Goal: Task Accomplishment & Management: Complete application form

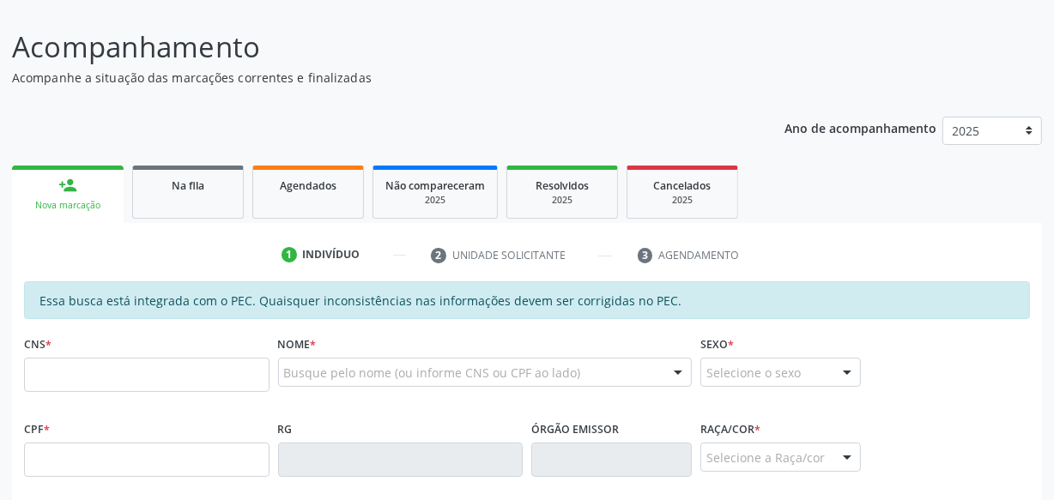
scroll to position [116, 0]
click at [293, 195] on link "Agendados" at bounding box center [308, 191] width 112 height 53
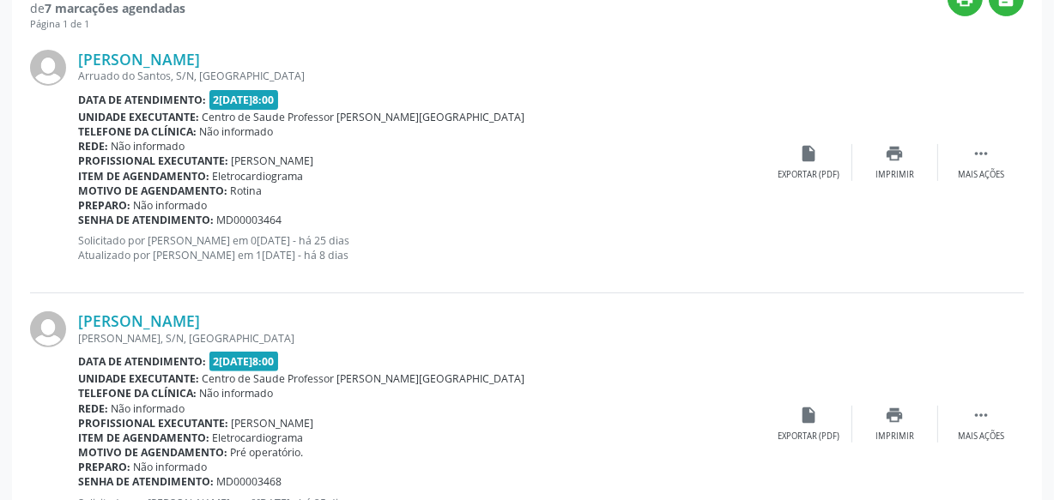
scroll to position [481, 0]
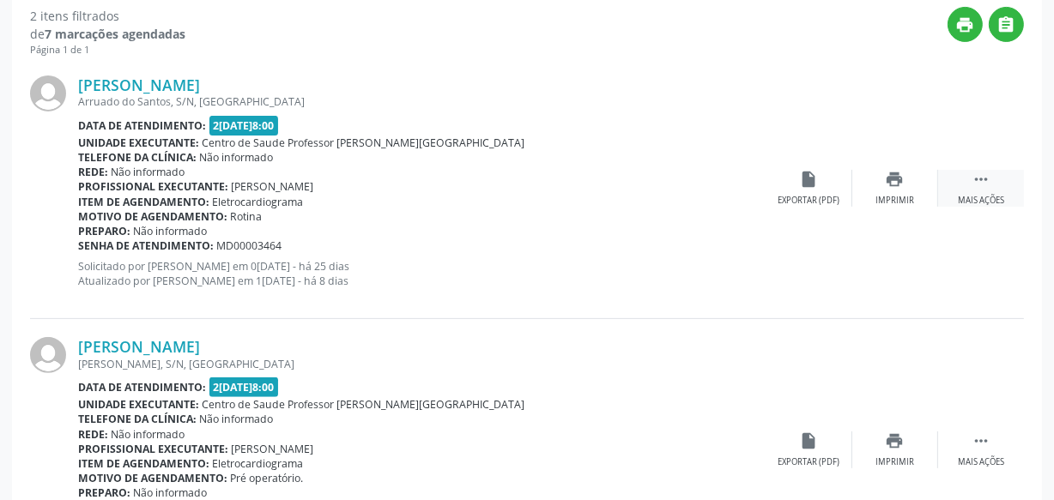
click at [962, 197] on div "Mais ações" at bounding box center [981, 201] width 46 height 12
click at [962, 197] on div "Menos ações" at bounding box center [981, 201] width 55 height 12
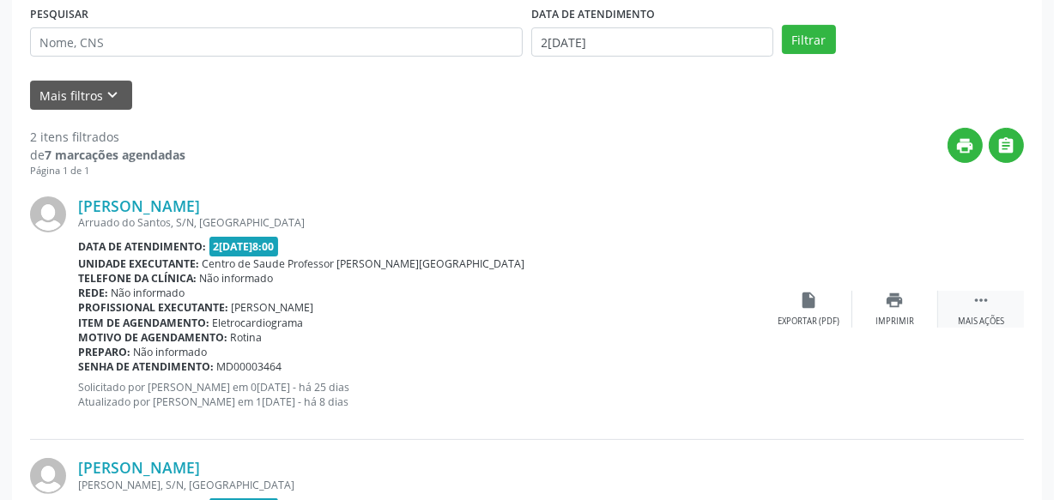
scroll to position [359, 0]
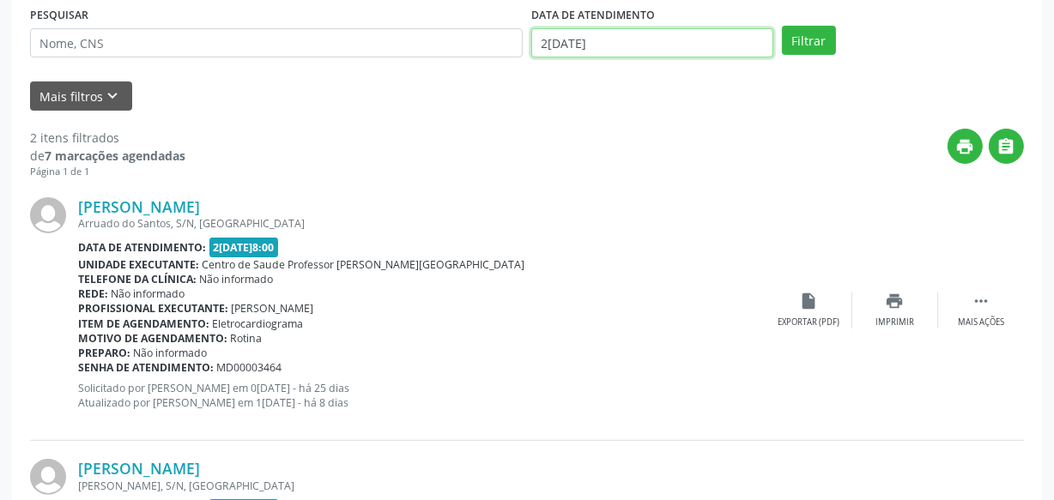
click at [662, 51] on input "2[DATE]" at bounding box center [652, 42] width 242 height 29
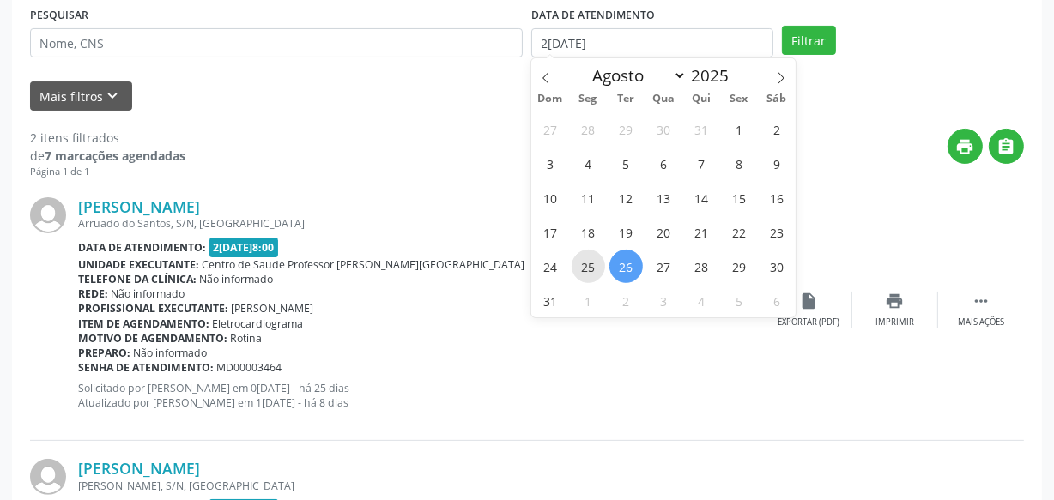
click at [592, 267] on span "25" at bounding box center [588, 266] width 33 height 33
type input "2[DATE]"
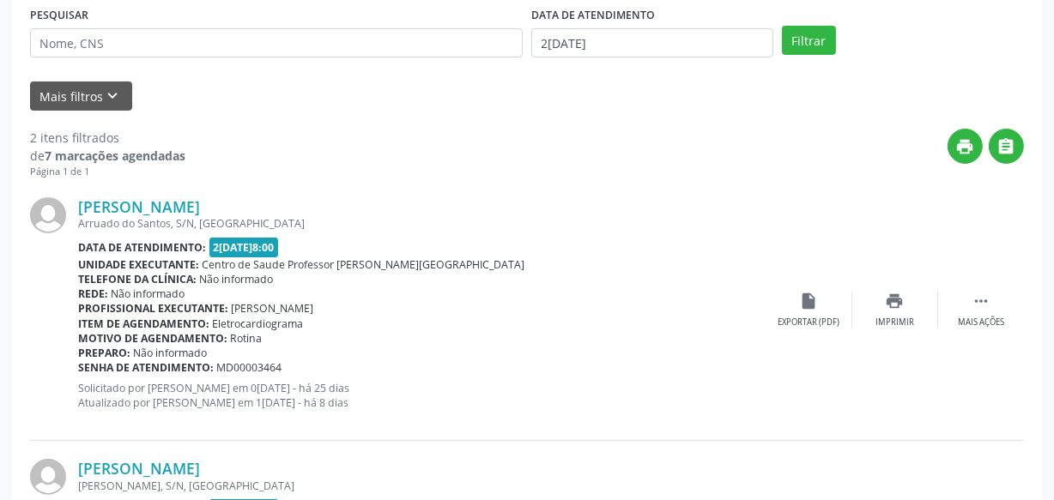
click at [806, 60] on div "PESQUISAR DATA DE ATENDIMENTO 2[DATE] Filtrar" at bounding box center [527, 35] width 1003 height 67
click at [806, 46] on button "Filtrar" at bounding box center [809, 40] width 54 height 29
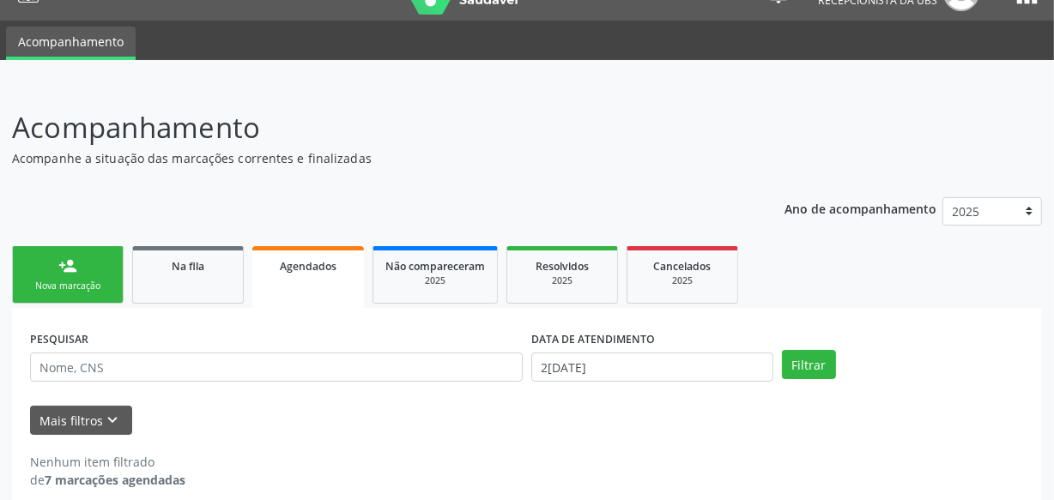
scroll to position [52, 0]
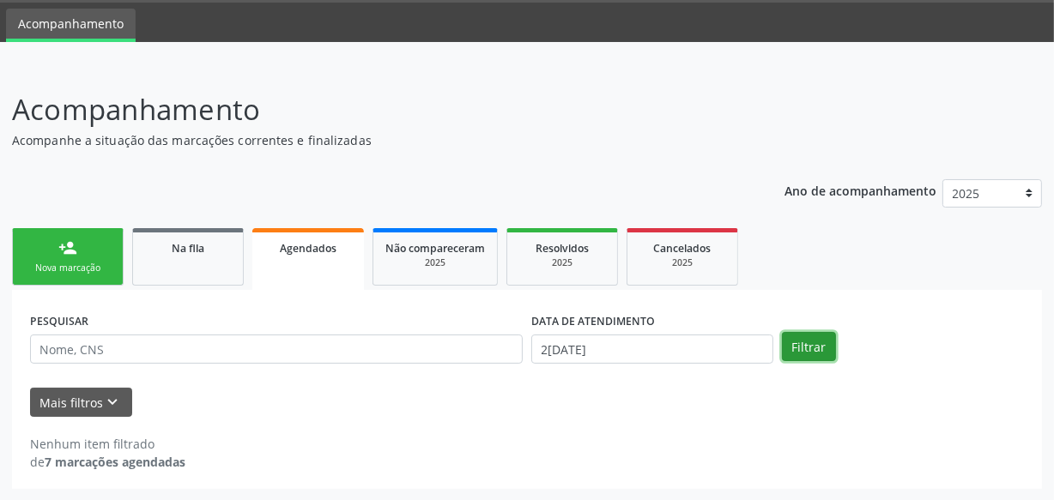
click at [802, 360] on button "Filtrar" at bounding box center [809, 346] width 54 height 29
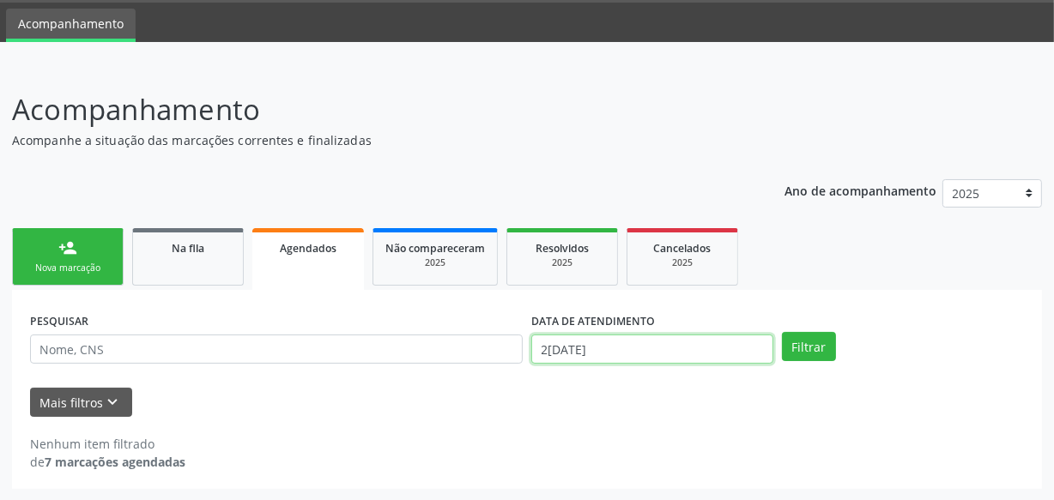
click at [731, 347] on input "2[DATE]" at bounding box center [652, 349] width 242 height 29
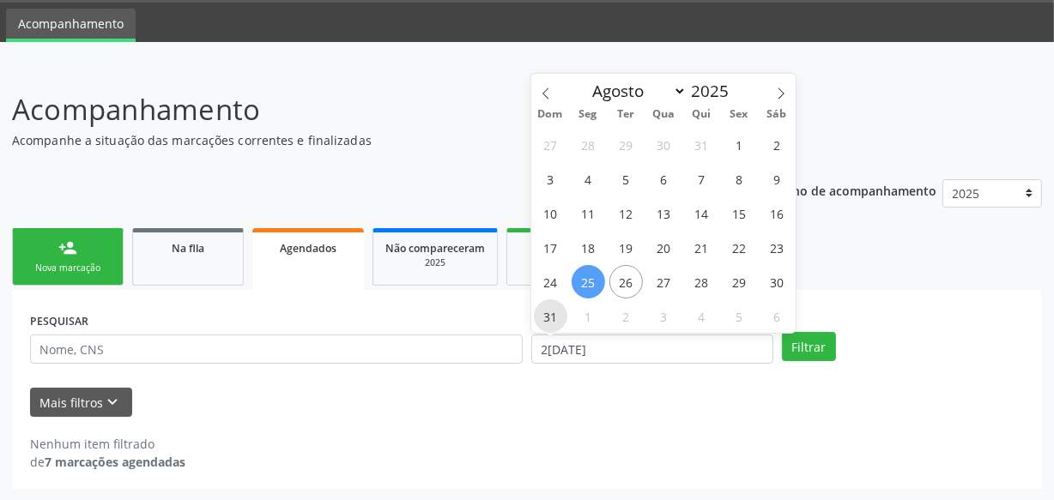
click at [549, 310] on span "31" at bounding box center [550, 316] width 33 height 33
type input "3[DATE]"
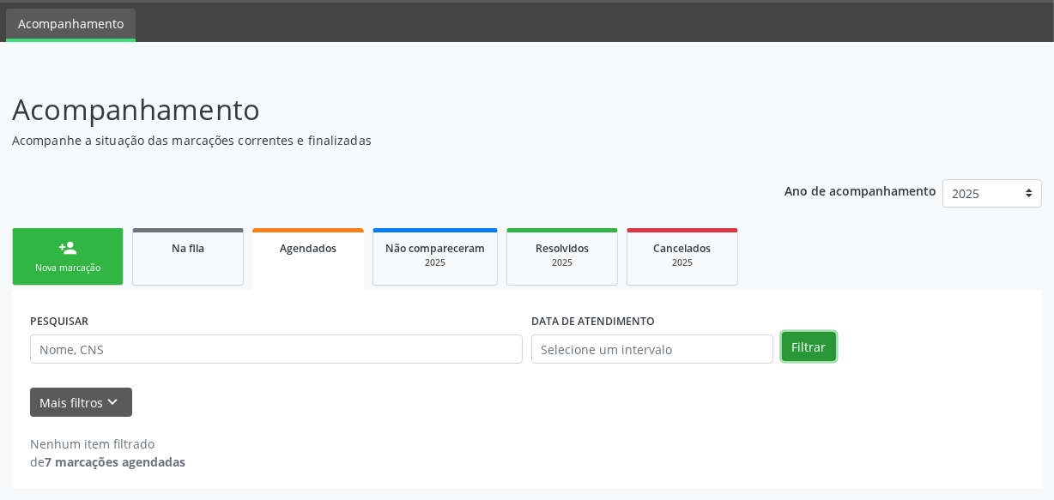
click at [788, 357] on button "Filtrar" at bounding box center [809, 346] width 54 height 29
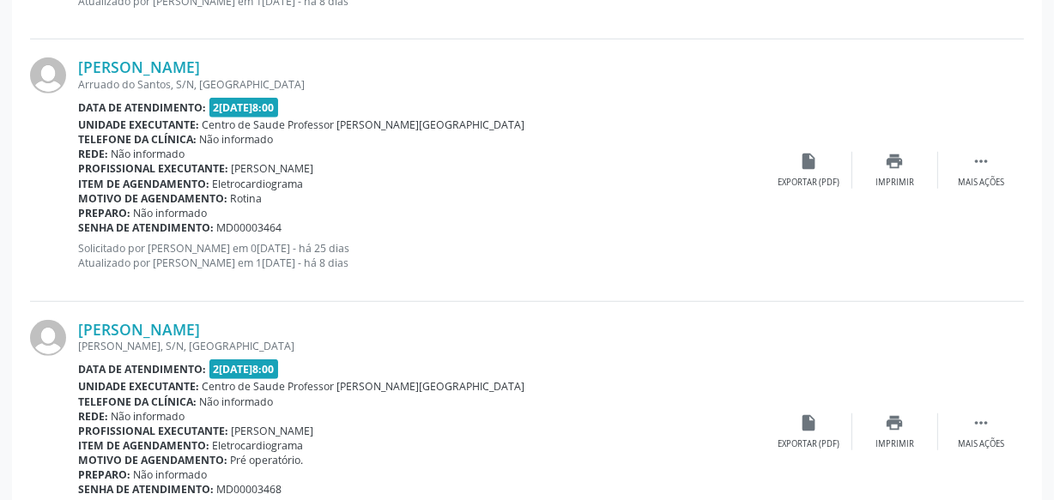
scroll to position [1037, 0]
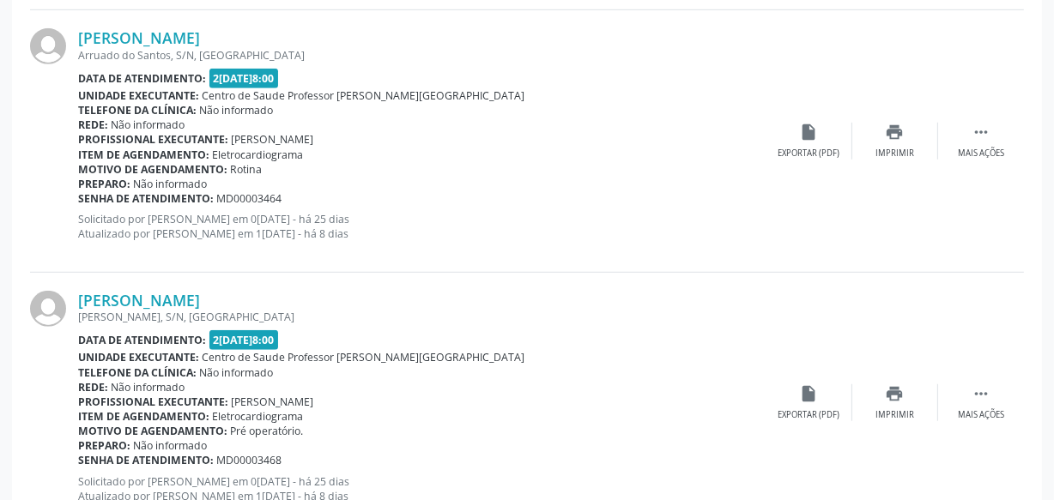
click at [980, 158] on div "[PERSON_NAME] Arruado do Santos, S/N, [GEOGRAPHIC_DATA] Data de atendimento: 2[…" at bounding box center [527, 141] width 994 height 262
click at [962, 137] on div " Mais ações" at bounding box center [981, 141] width 86 height 37
click at [700, 137] on div "print Imprimir" at bounding box center [724, 141] width 86 height 37
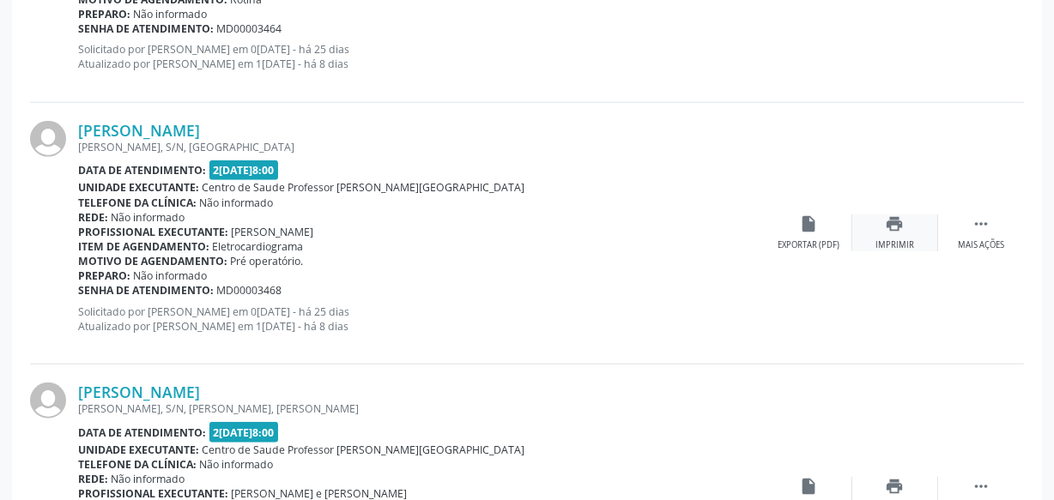
scroll to position [1230, 0]
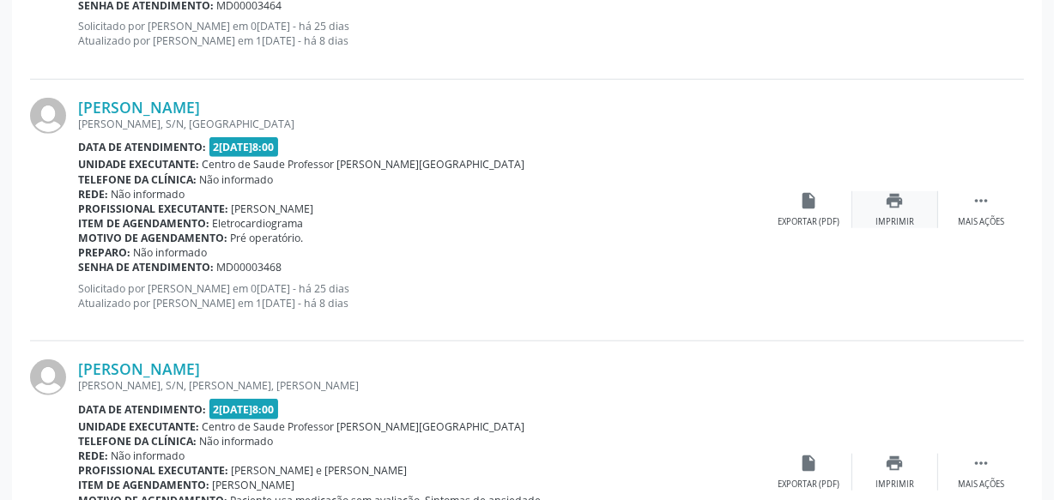
click at [900, 216] on div "Imprimir" at bounding box center [895, 222] width 39 height 12
drag, startPoint x: 697, startPoint y: 123, endPoint x: 636, endPoint y: 137, distance: 62.7
click at [636, 137] on div "Data de atendimento: 2[DATE]8:00" at bounding box center [422, 147] width 688 height 20
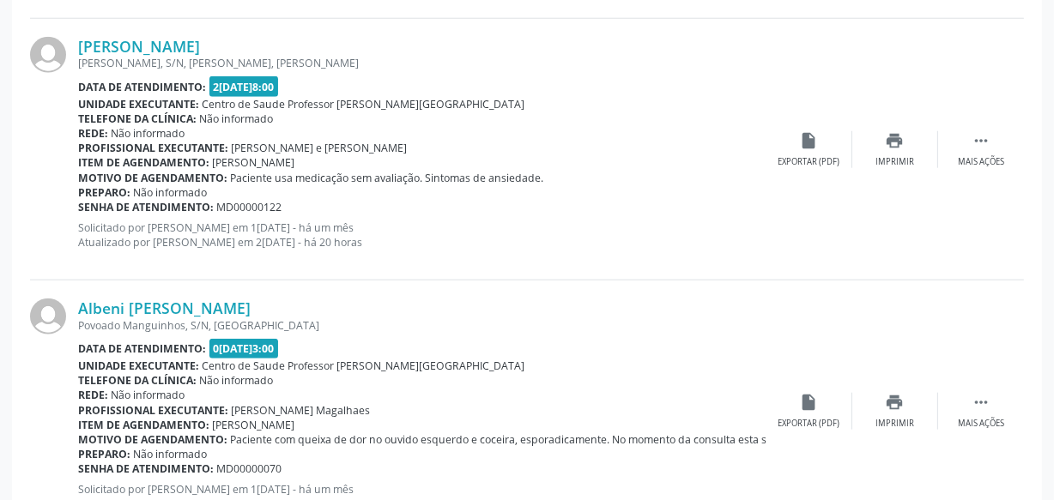
scroll to position [1580, 0]
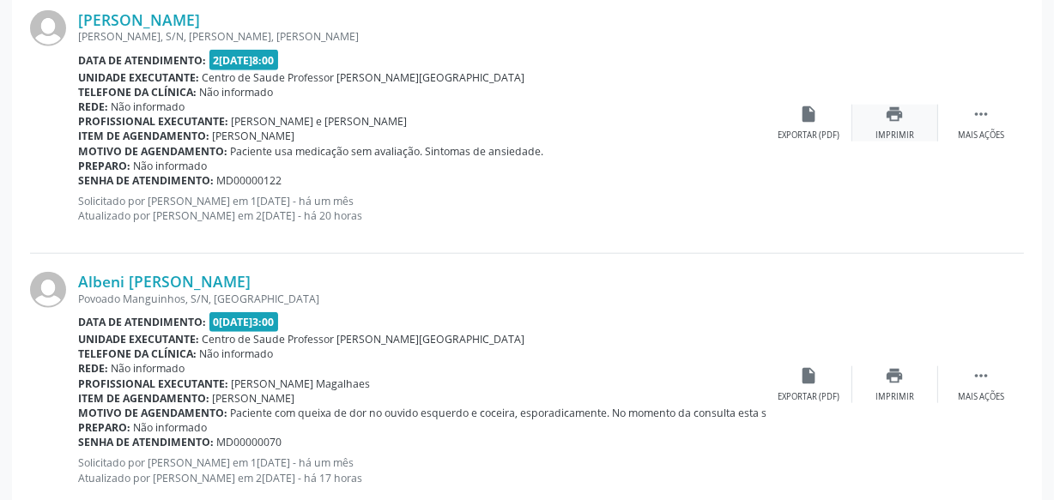
click at [901, 121] on div "print Imprimir" at bounding box center [895, 123] width 86 height 37
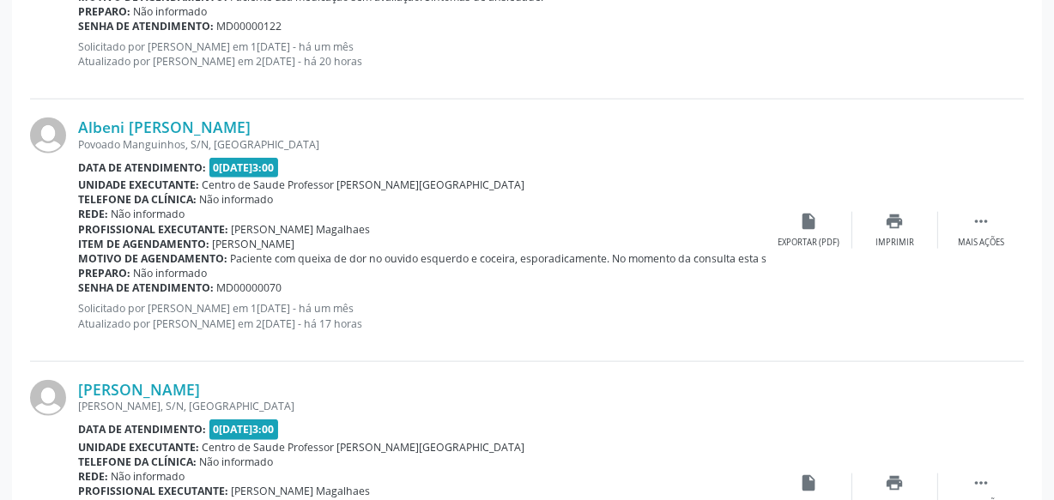
scroll to position [1737, 0]
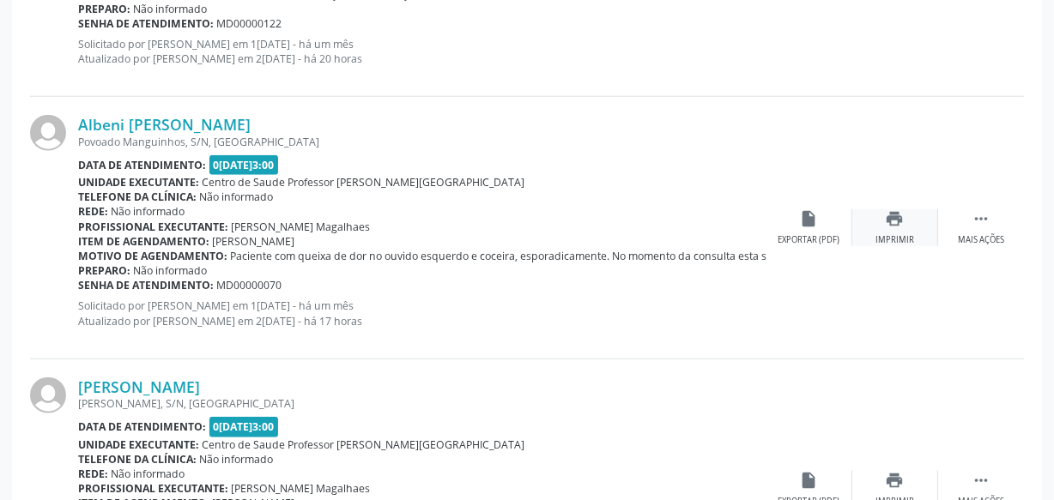
click at [876, 222] on div "print Imprimir" at bounding box center [895, 227] width 86 height 37
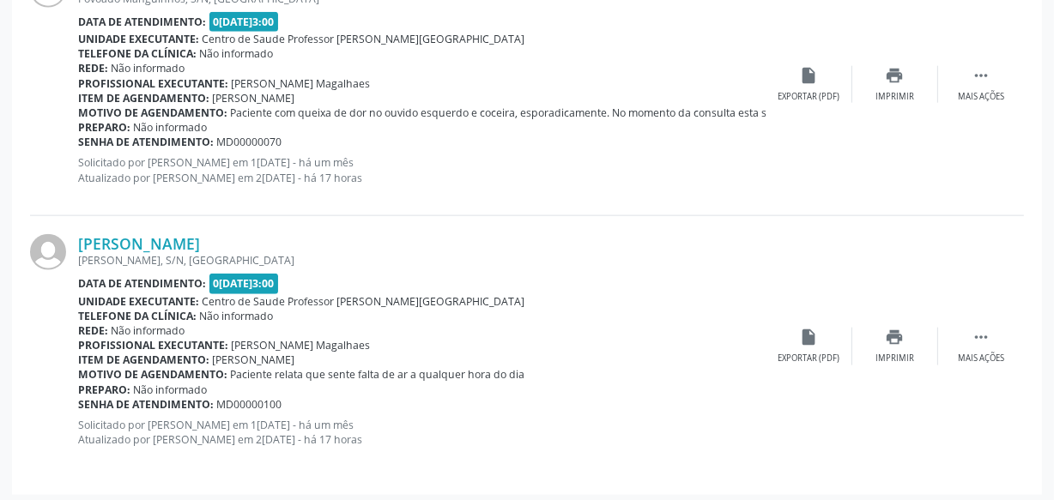
scroll to position [1884, 0]
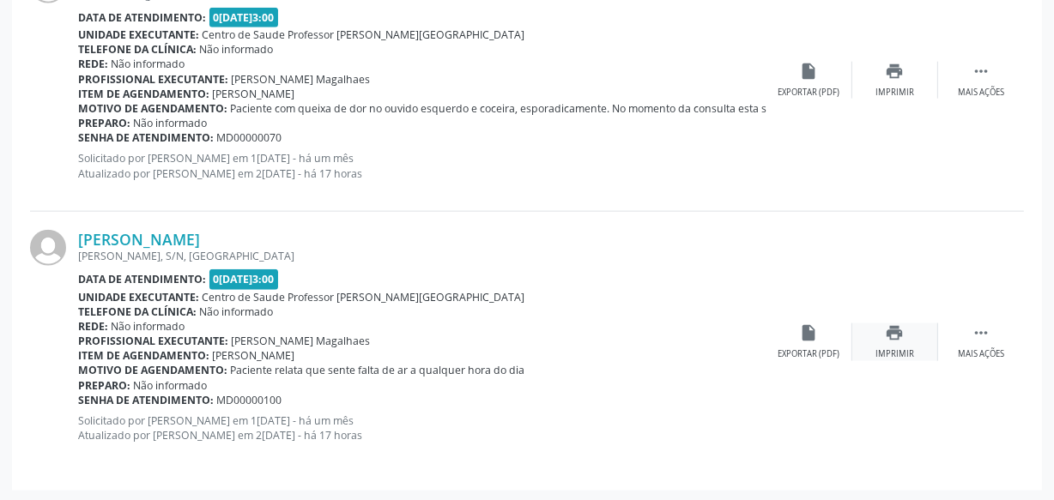
click at [885, 342] on div "print Imprimir" at bounding box center [895, 342] width 86 height 37
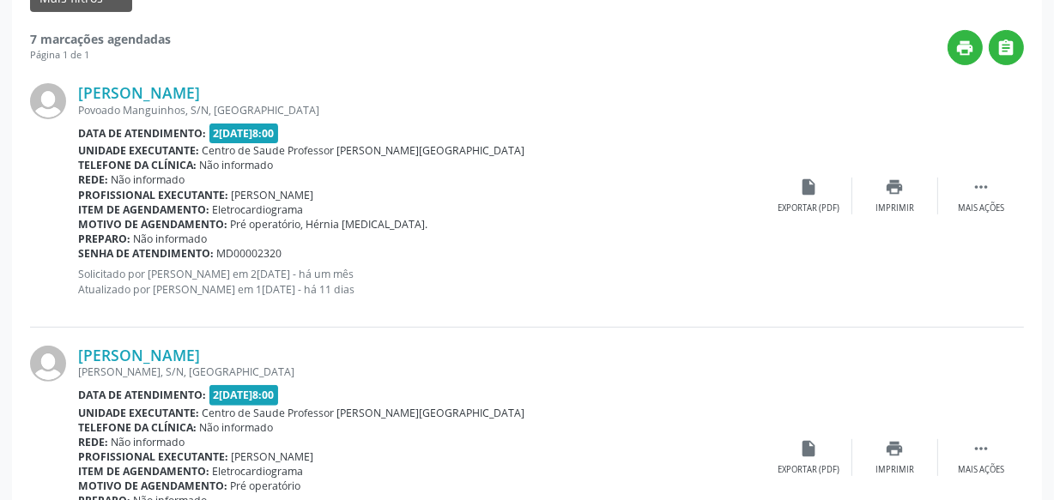
scroll to position [425, 0]
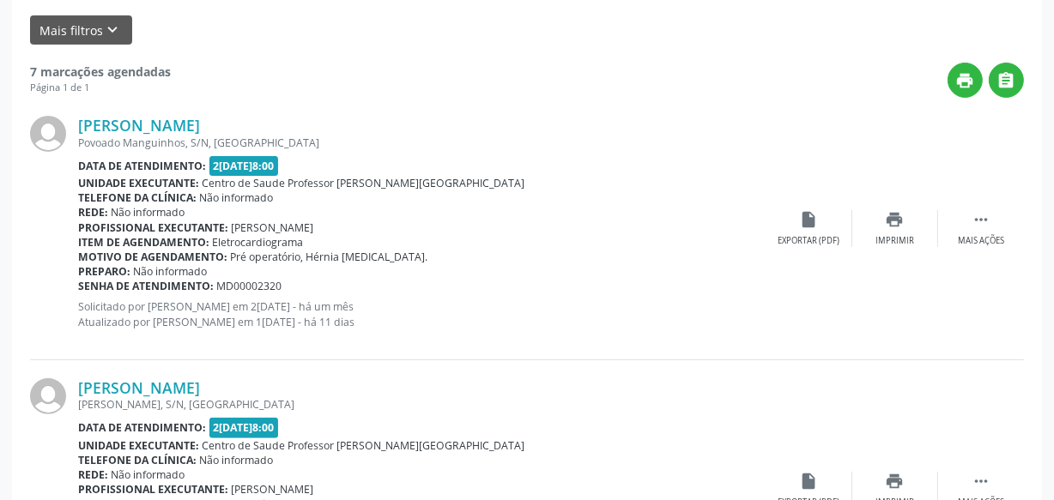
click at [451, 99] on div "[PERSON_NAME] Povoado Manguinhos, S/N, [GEOGRAPHIC_DATA] Data de atendimento: 2…" at bounding box center [527, 229] width 994 height 262
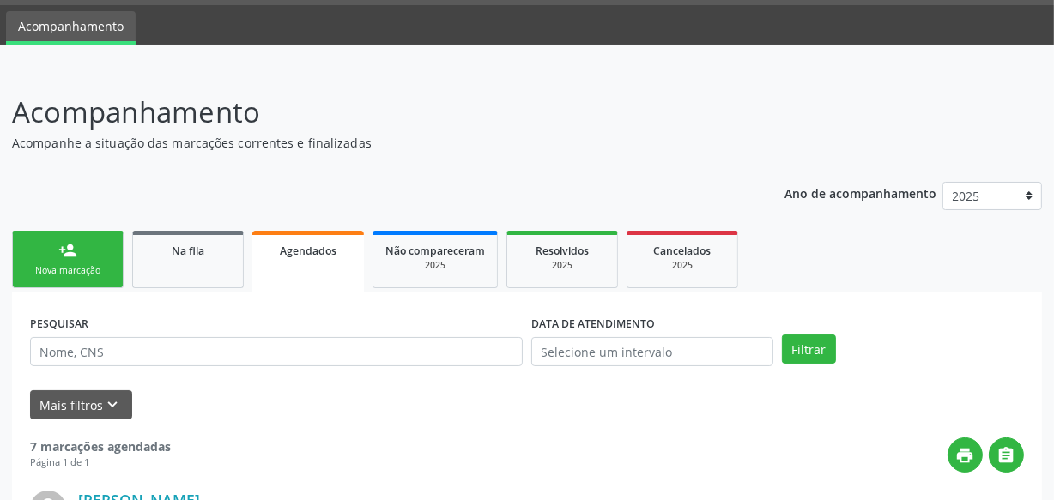
scroll to position [42, 0]
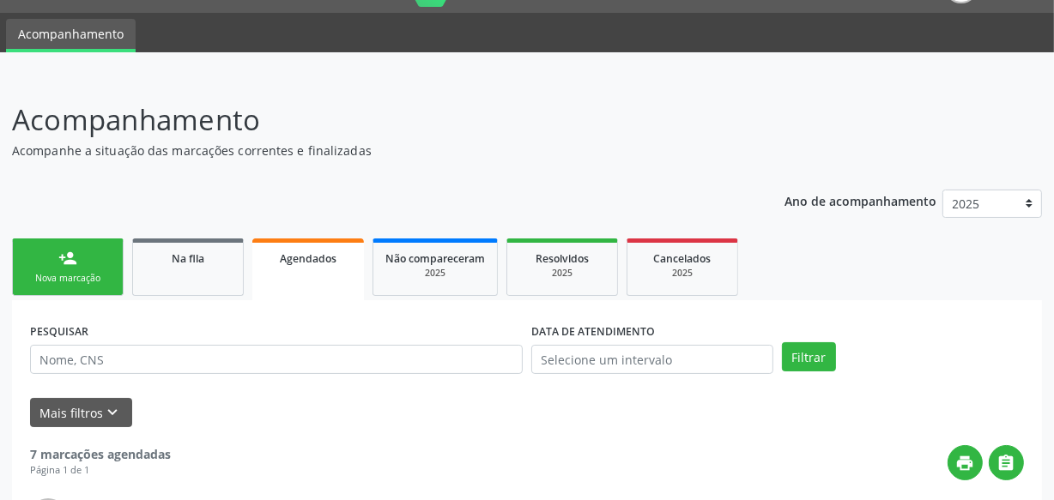
click at [30, 274] on div "Nova marcação" at bounding box center [68, 278] width 86 height 13
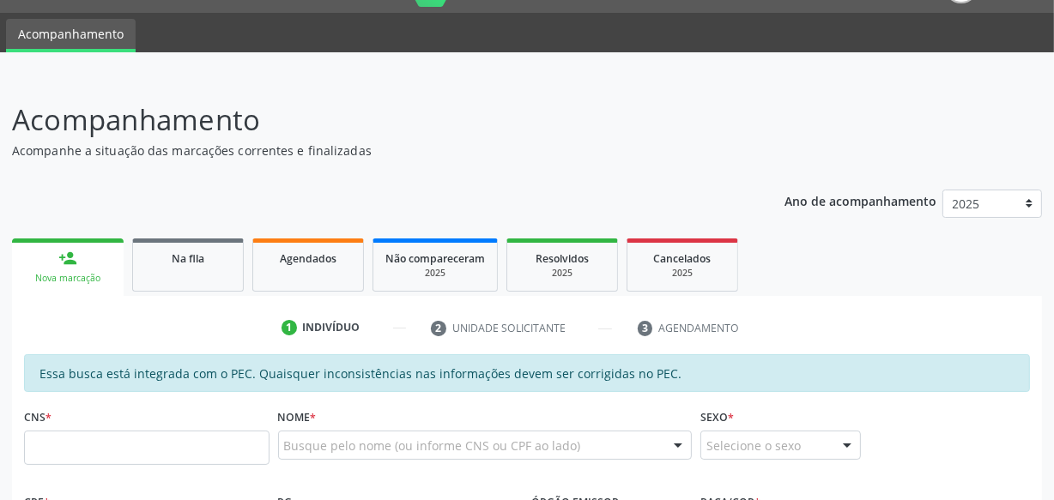
click at [30, 274] on div "Nova marcação" at bounding box center [68, 278] width 88 height 13
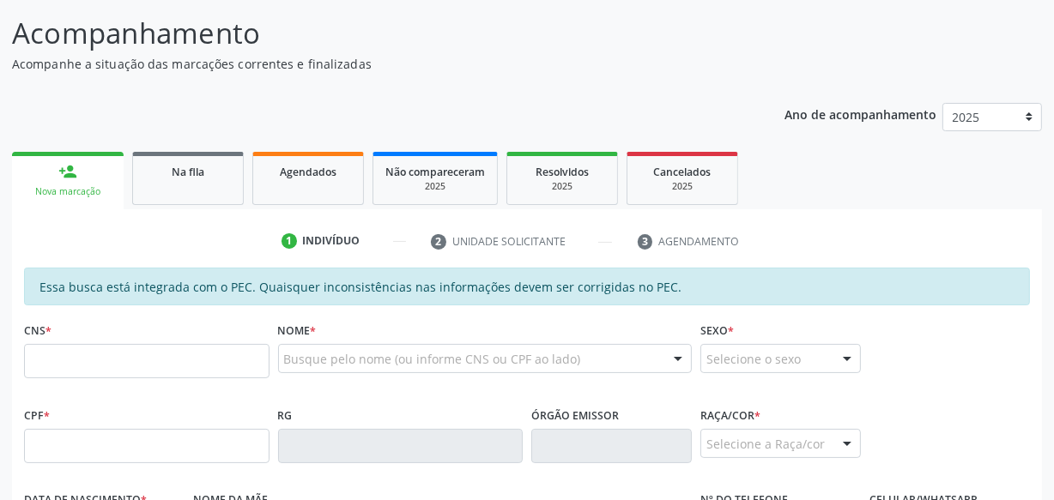
scroll to position [310, 0]
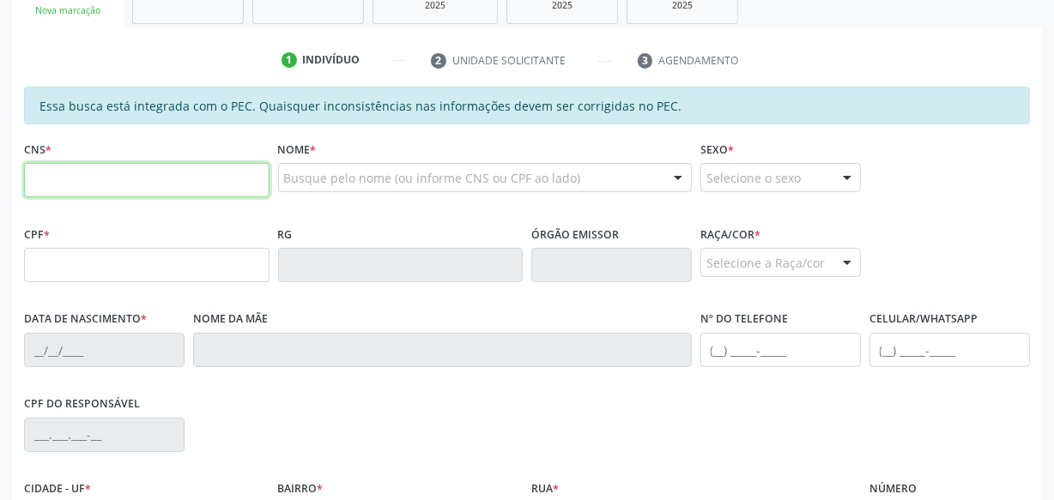
click at [115, 186] on input "text" at bounding box center [147, 180] width 246 height 34
type input "701 4006 0028 8632"
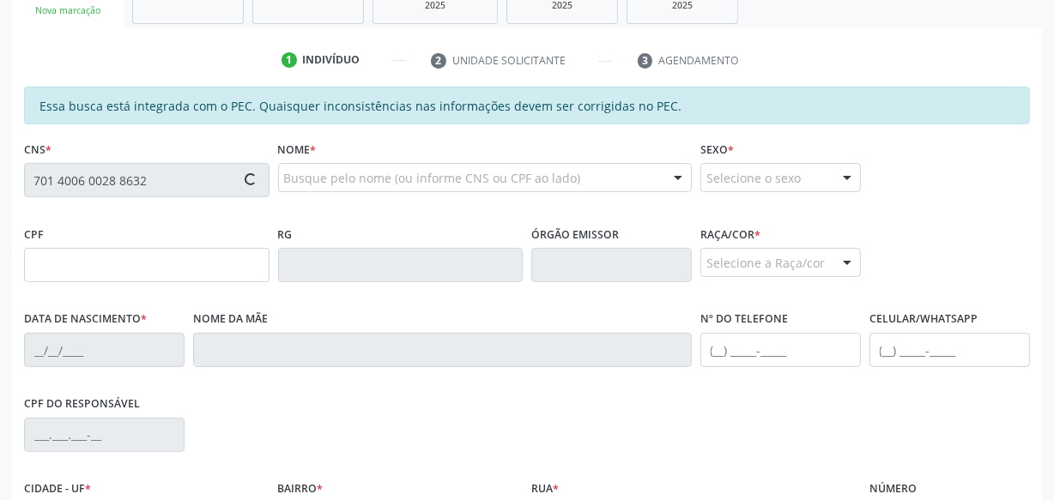
type input "102.489.954-30"
type input "1[DATE]"
type input "[PERSON_NAME][DATE]"
type input "[PHONE_NUMBER]"
type input "S/N"
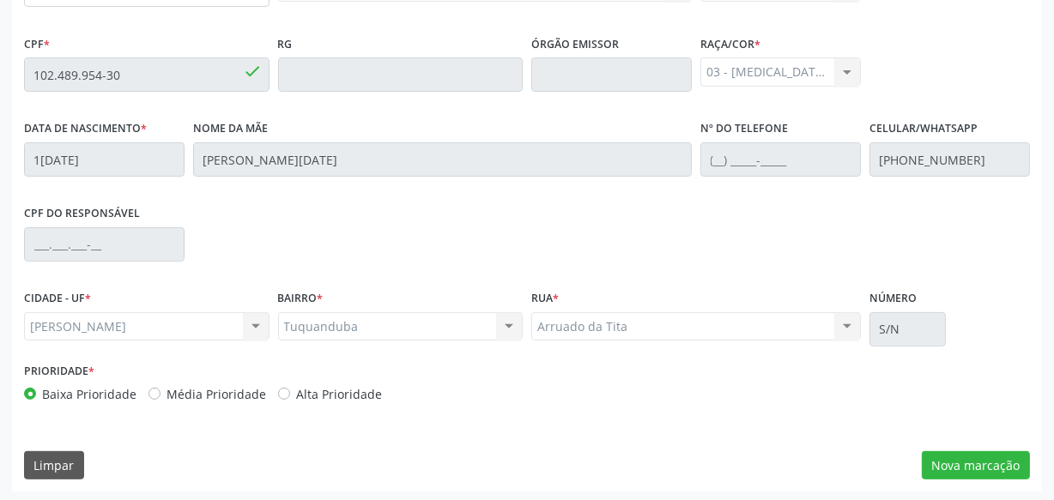
scroll to position [503, 0]
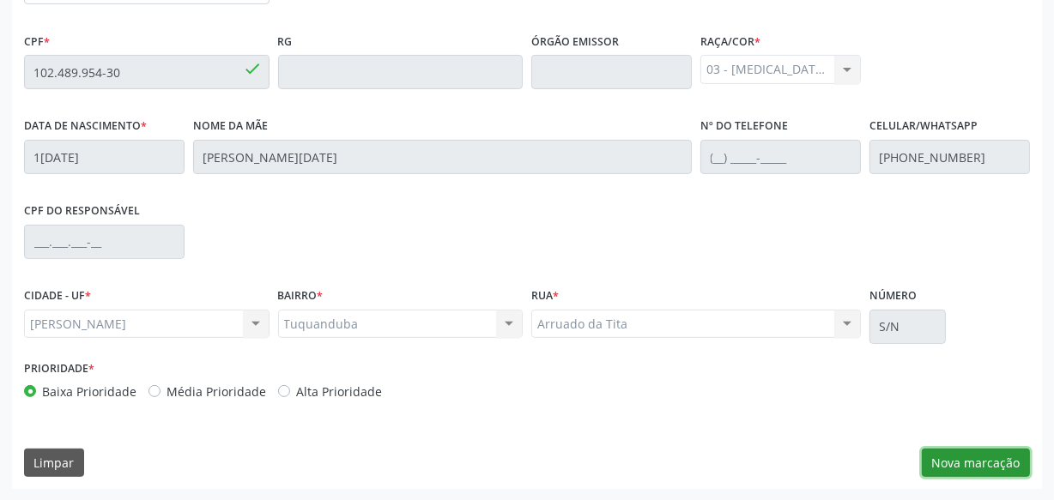
click at [987, 465] on button "Nova marcação" at bounding box center [976, 463] width 108 height 29
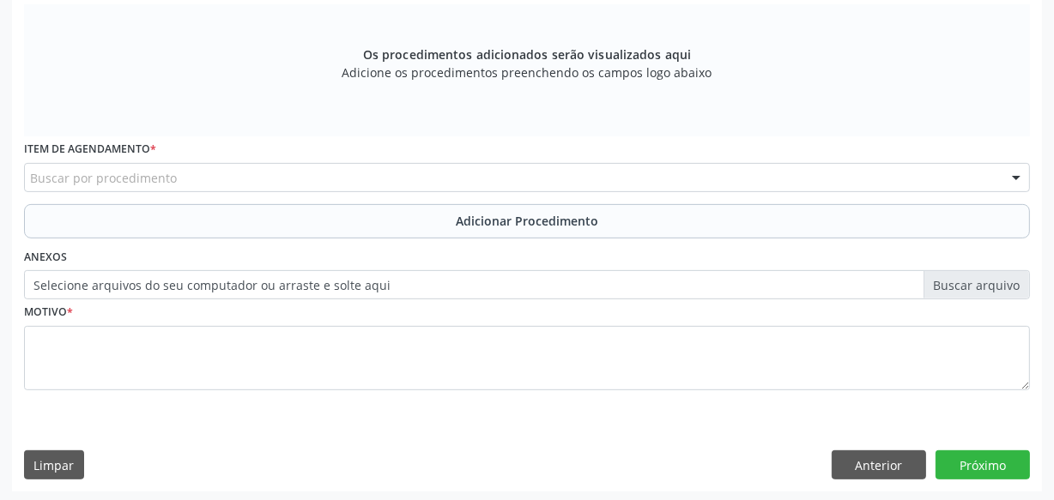
scroll to position [530, 0]
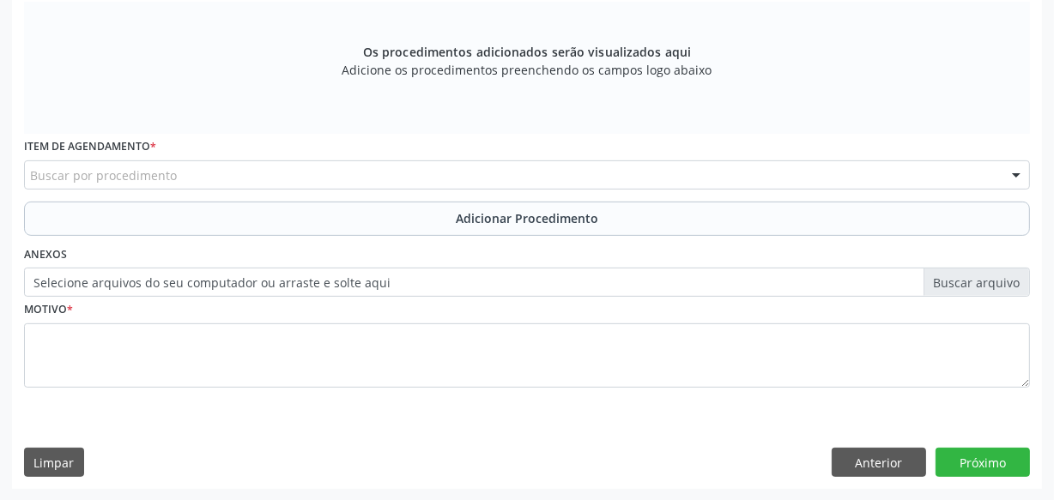
click at [931, 469] on div "Anterior Próximo" at bounding box center [931, 462] width 198 height 29
click at [919, 463] on button "Anterior" at bounding box center [879, 462] width 94 height 29
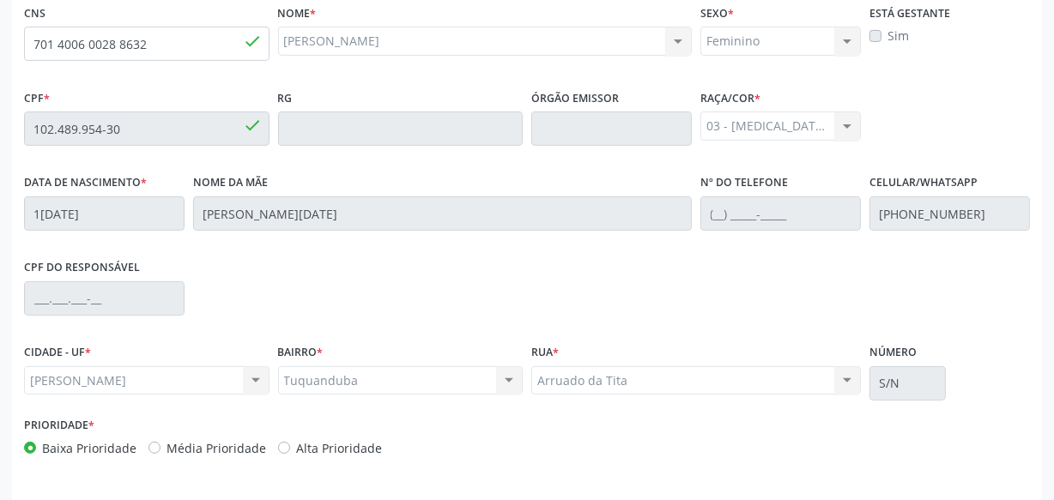
scroll to position [503, 0]
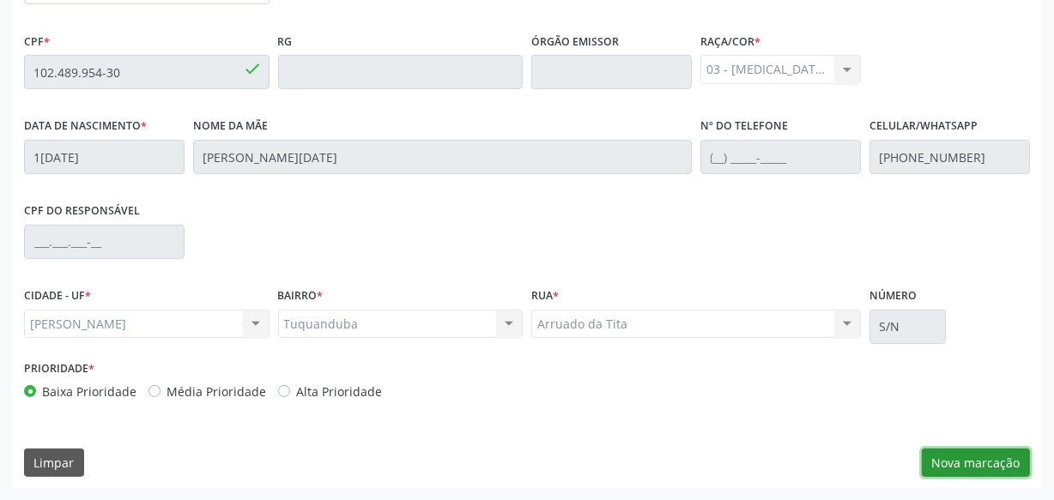
click at [989, 473] on button "Nova marcação" at bounding box center [976, 463] width 108 height 29
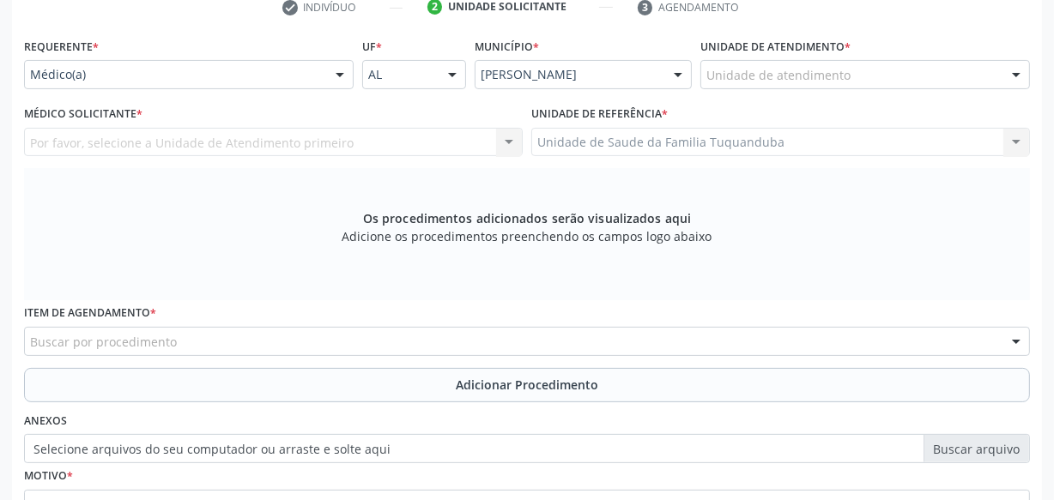
scroll to position [299, 0]
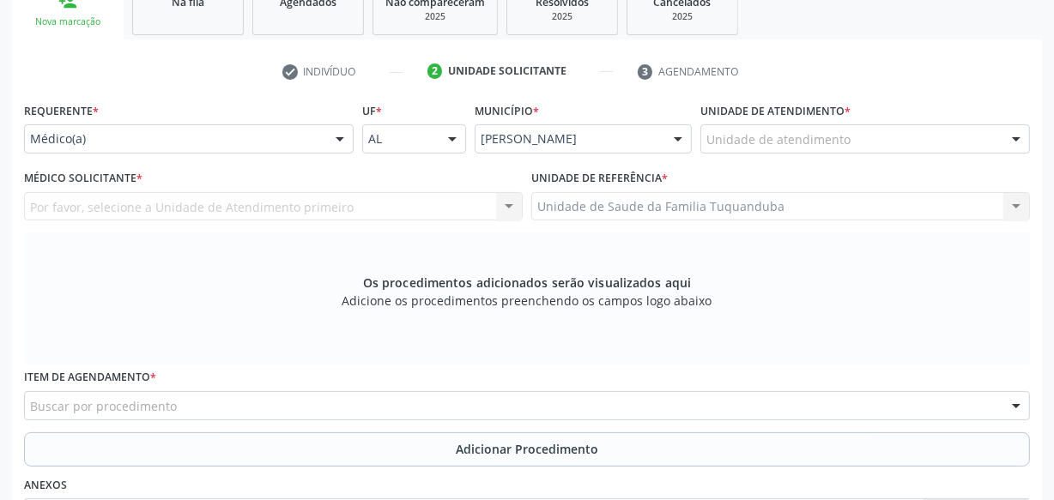
click at [341, 136] on div at bounding box center [340, 139] width 26 height 29
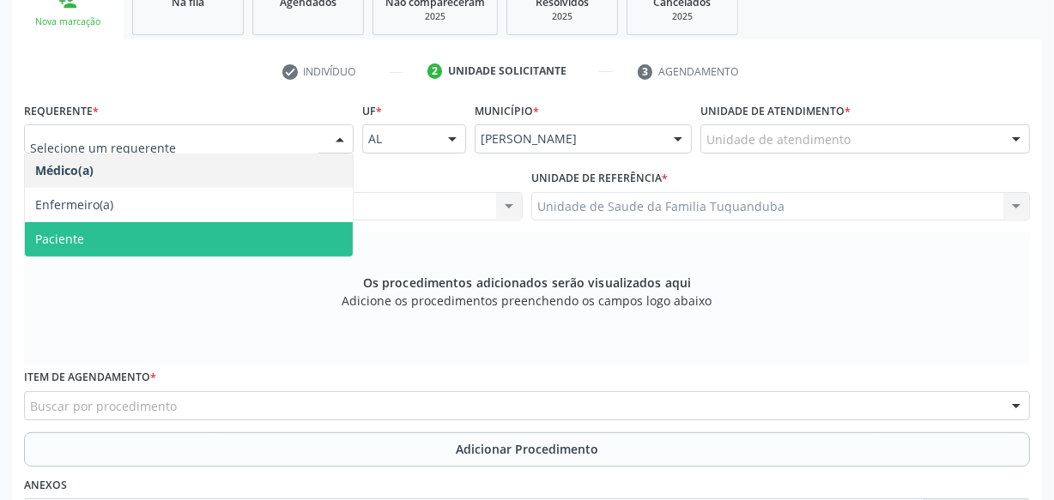
click at [222, 237] on span "Paciente" at bounding box center [189, 239] width 328 height 34
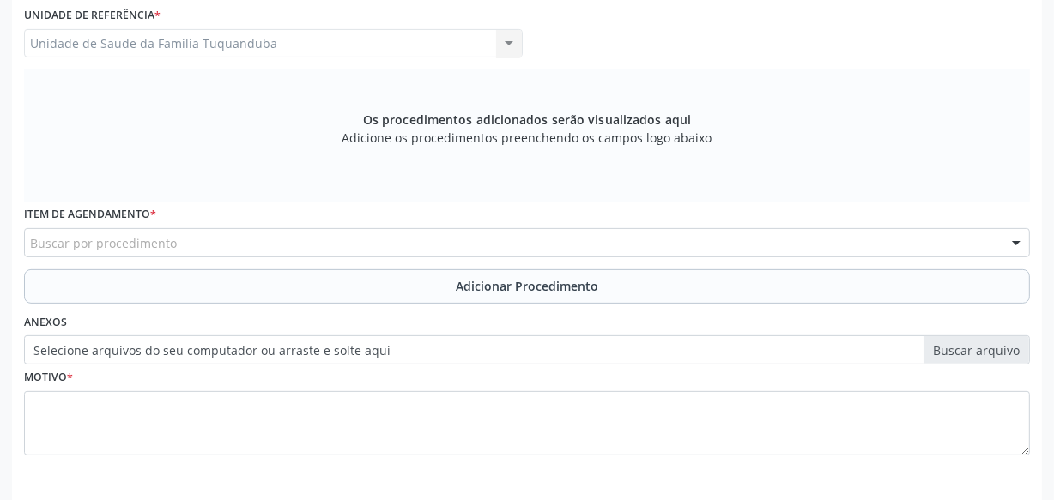
scroll to position [464, 0]
click at [219, 246] on div "Buscar por procedimento" at bounding box center [527, 241] width 1006 height 29
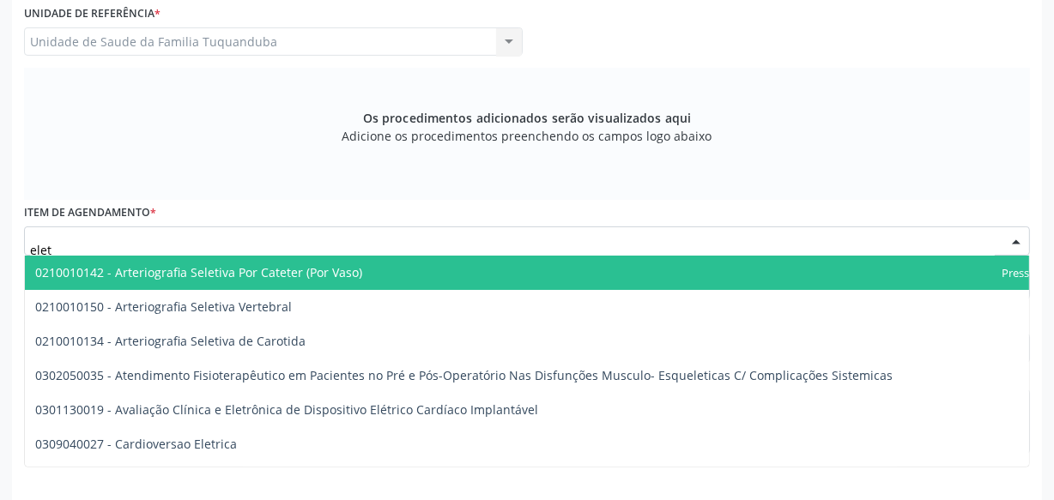
type input "eletr"
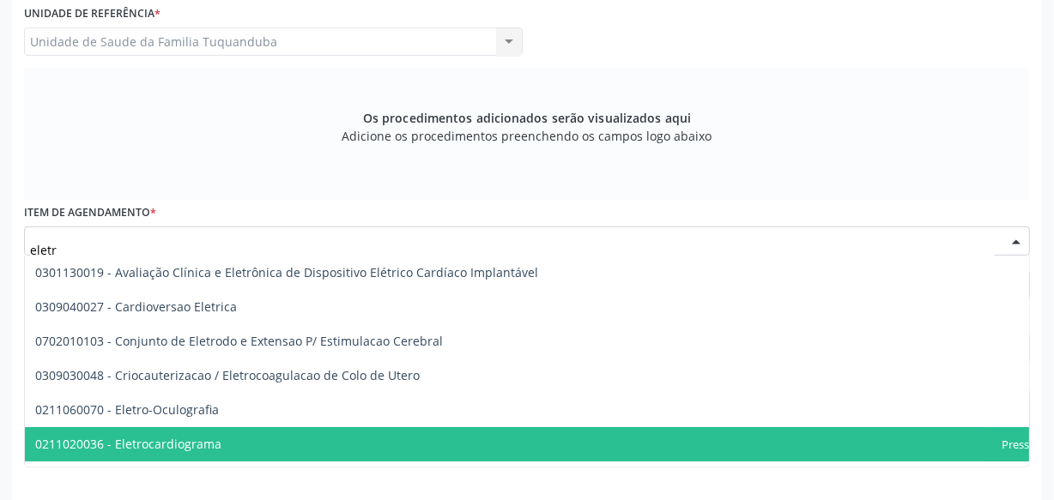
click at [216, 436] on span "0211020036 - Eletrocardiograma" at bounding box center [128, 444] width 186 height 16
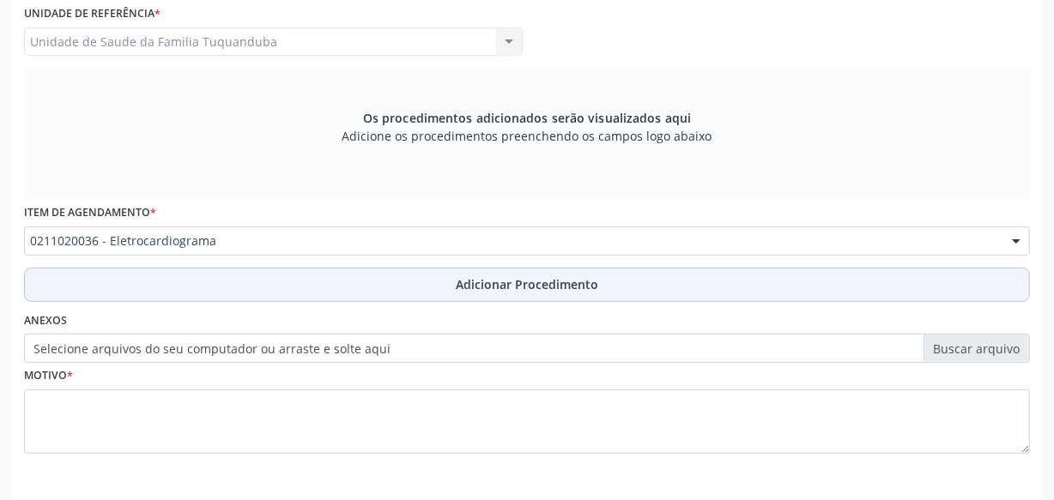
click at [485, 282] on span "Adicionar Procedimento" at bounding box center [527, 285] width 143 height 18
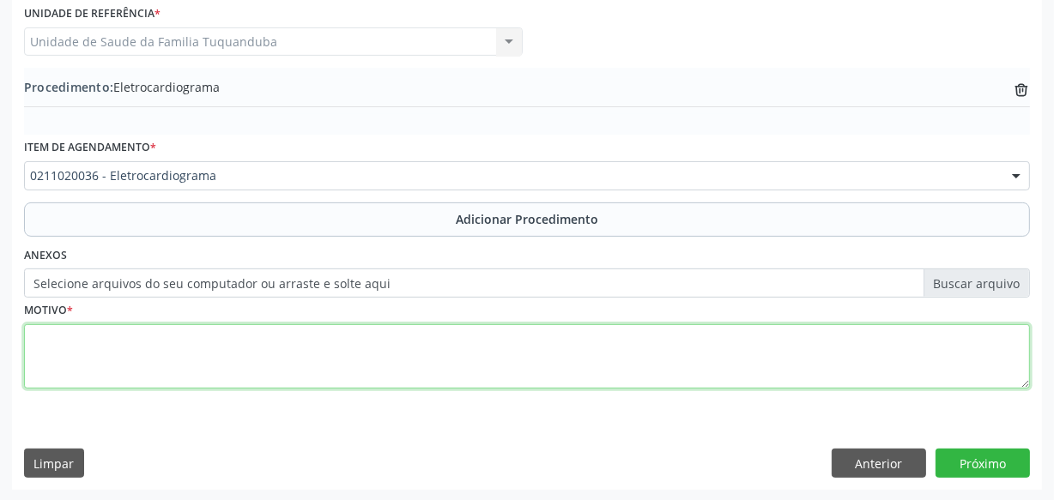
click at [443, 356] on textarea at bounding box center [527, 356] width 1006 height 65
type textarea "R"
type textarea "Avaliação."
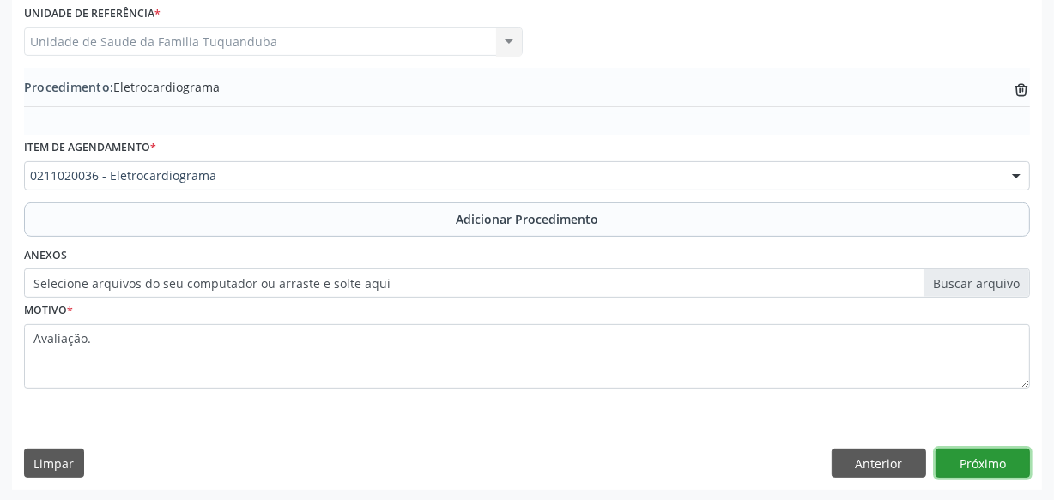
click at [962, 473] on button "Próximo" at bounding box center [983, 463] width 94 height 29
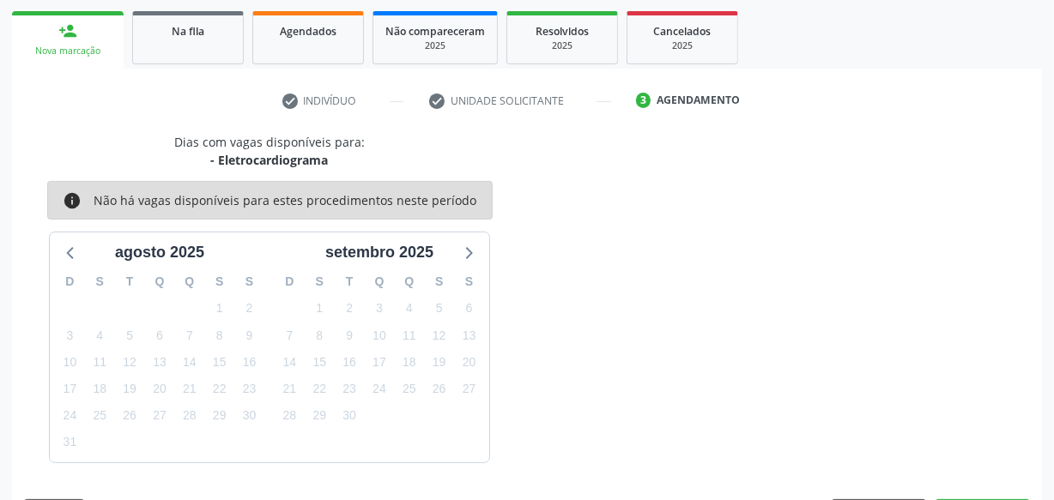
scroll to position [319, 0]
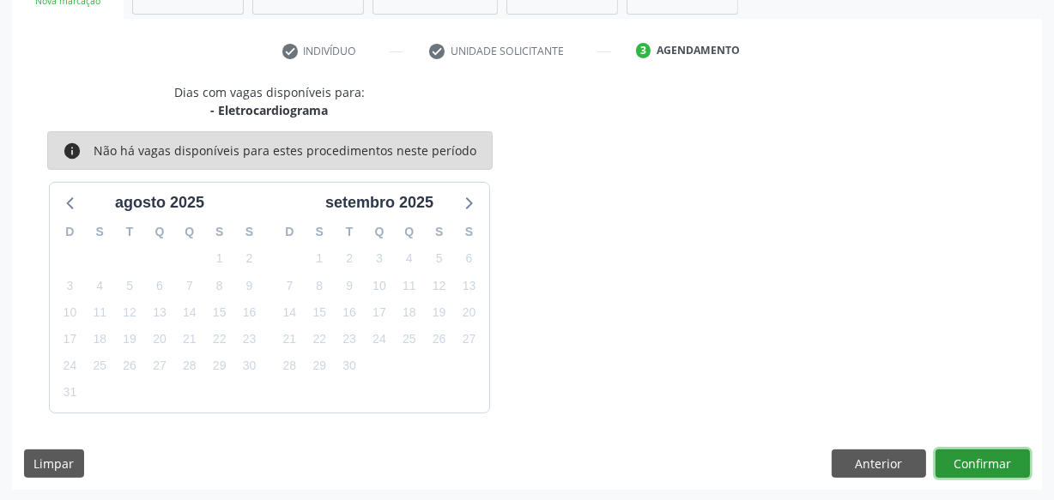
click at [962, 473] on button "Confirmar" at bounding box center [983, 464] width 94 height 29
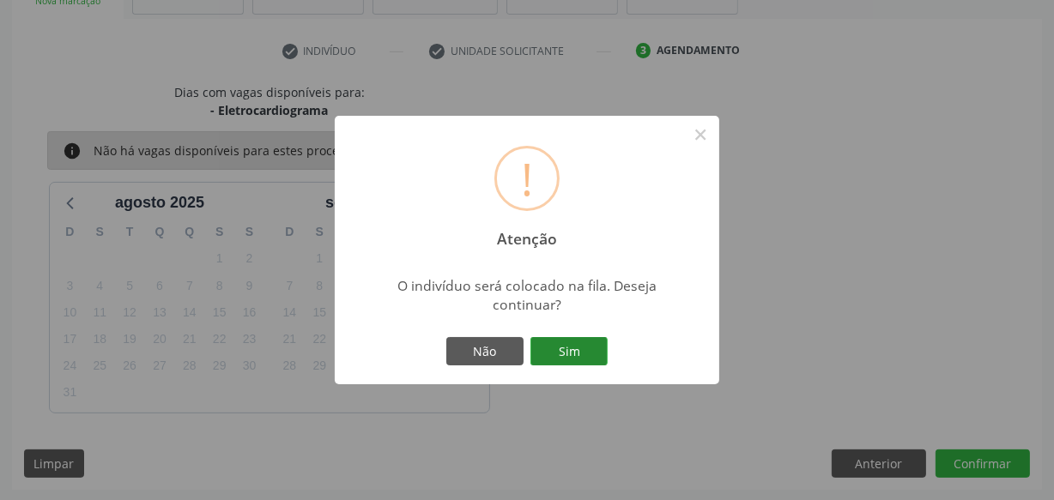
click at [596, 337] on button "Sim" at bounding box center [569, 351] width 77 height 29
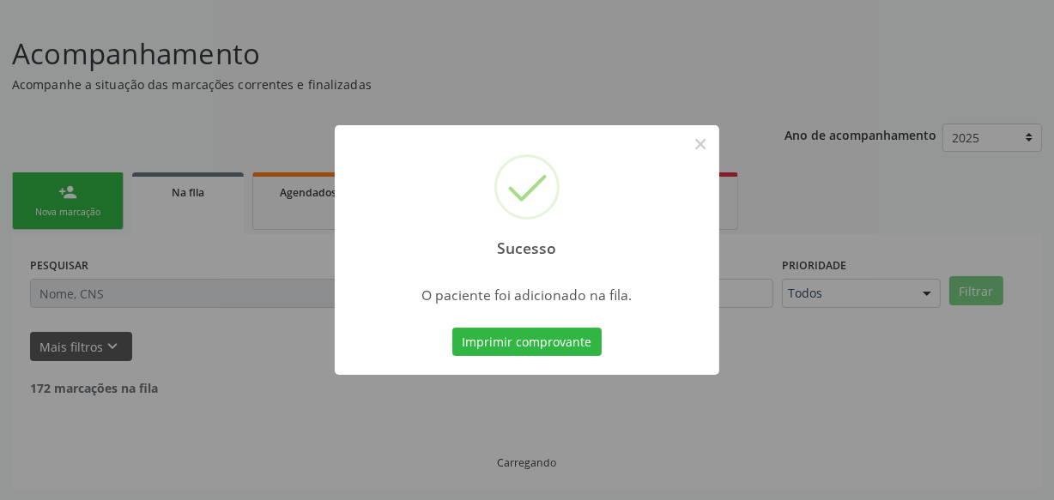
scroll to position [89, 0]
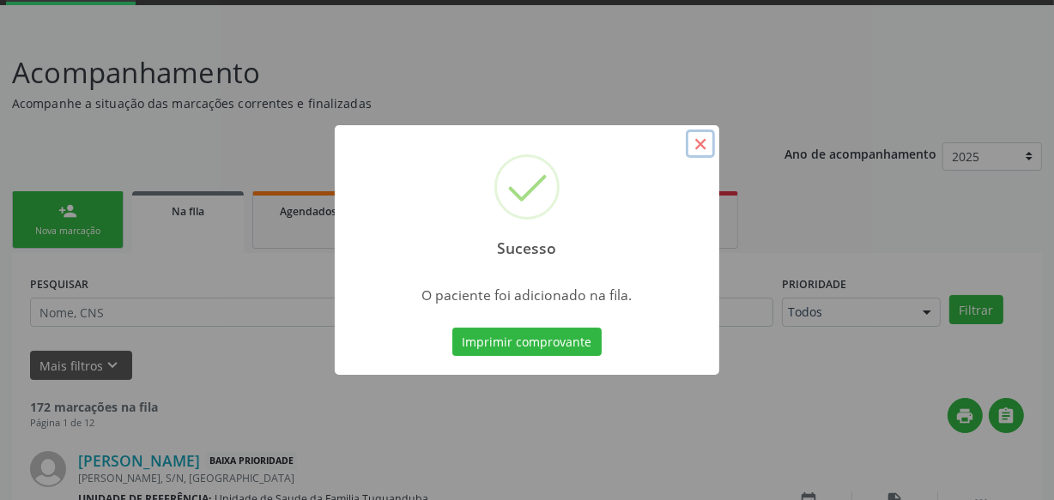
click at [701, 144] on button "×" at bounding box center [700, 144] width 29 height 29
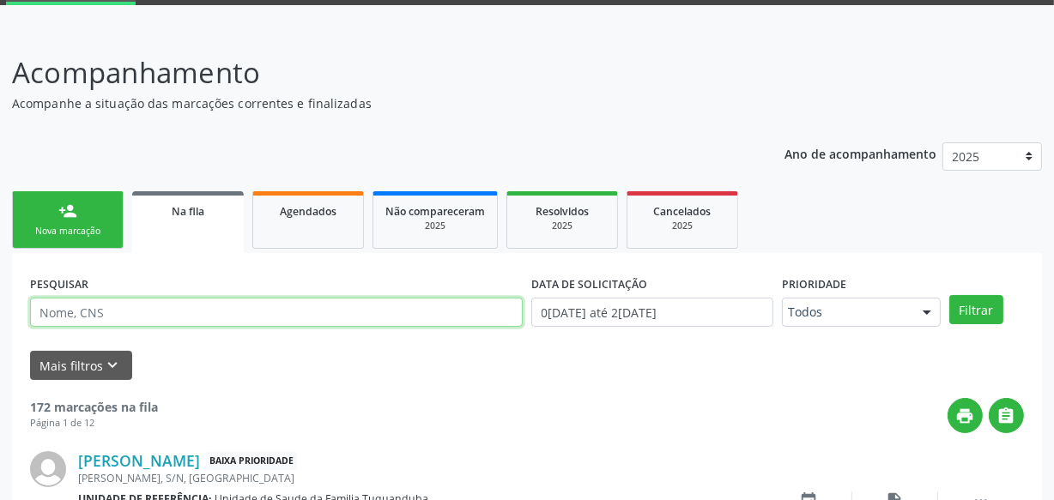
click at [138, 319] on input "text" at bounding box center [276, 312] width 493 height 29
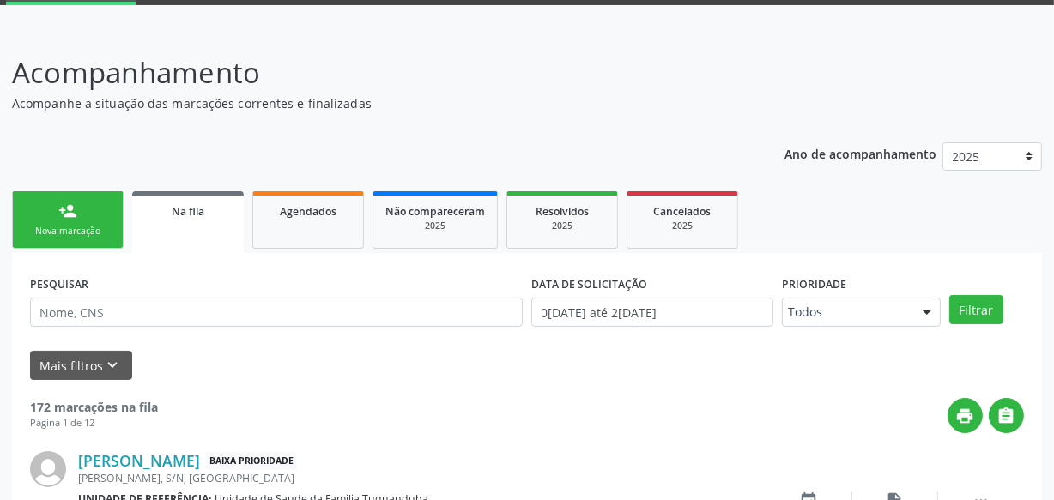
click at [74, 237] on link "person_add Nova marcação" at bounding box center [68, 220] width 112 height 58
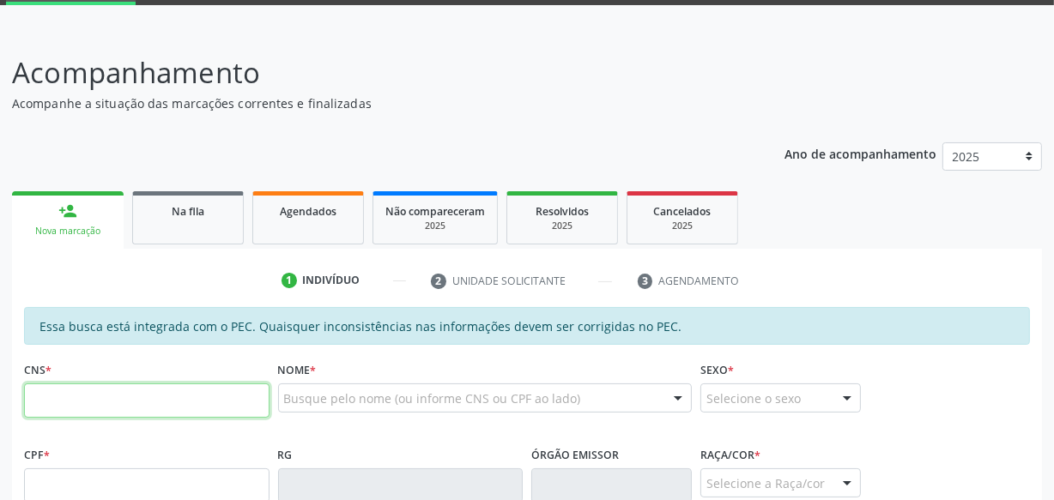
click at [113, 397] on input "text" at bounding box center [147, 401] width 246 height 34
type input "700 7049 9879 9078"
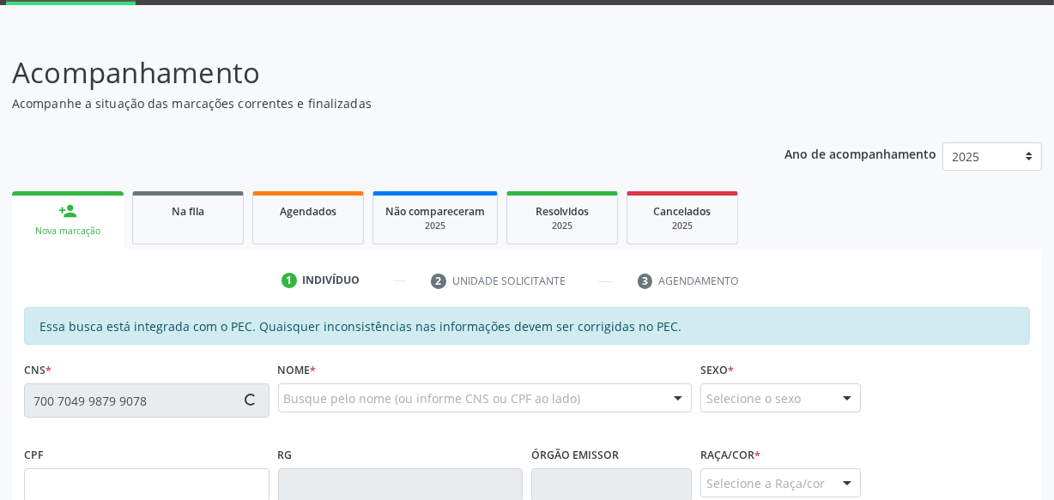
type input "006.299.774-29"
type input "2[DATE]"
type input "[PERSON_NAME]"
type input "[PHONE_NUMBER]"
type input "S/N"
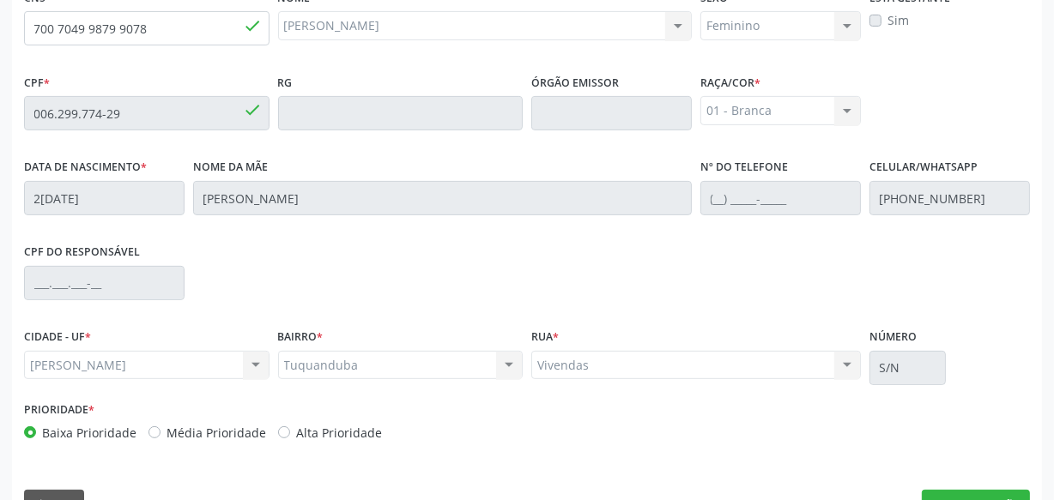
scroll to position [503, 0]
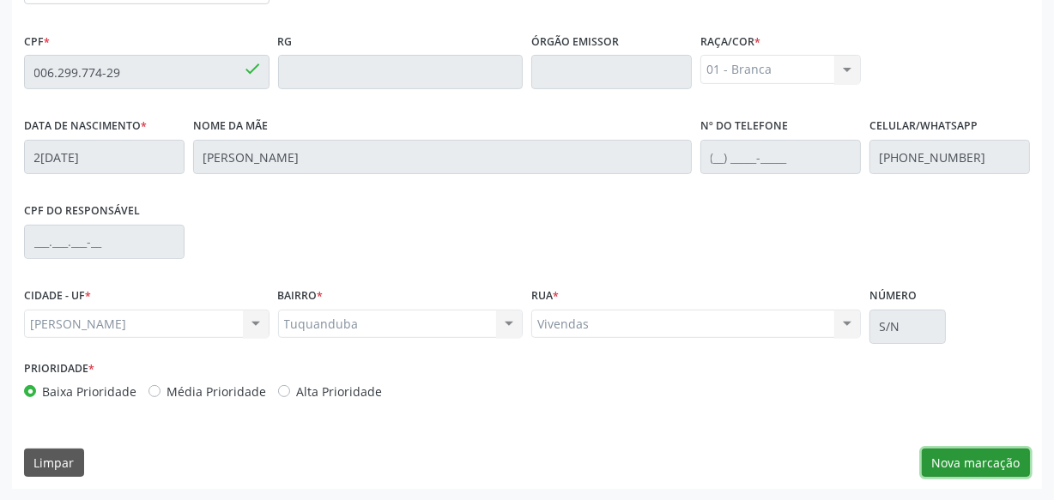
click at [959, 455] on button "Nova marcação" at bounding box center [976, 463] width 108 height 29
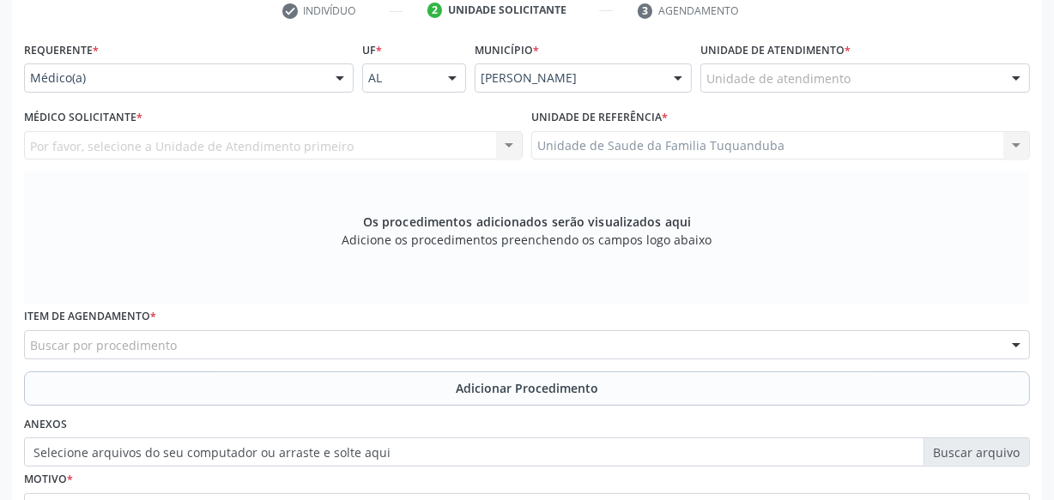
scroll to position [356, 0]
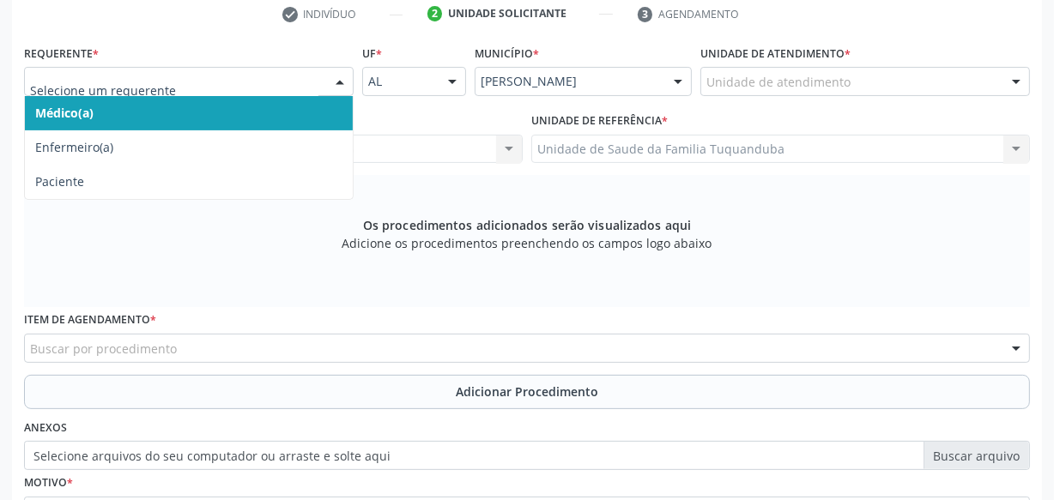
click at [323, 84] on div at bounding box center [189, 81] width 330 height 29
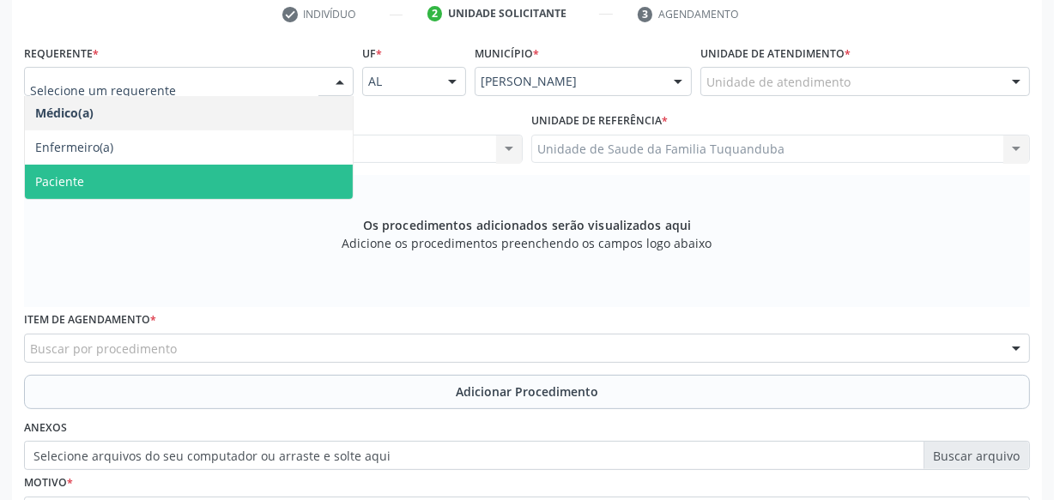
click at [261, 172] on span "Paciente" at bounding box center [189, 182] width 328 height 34
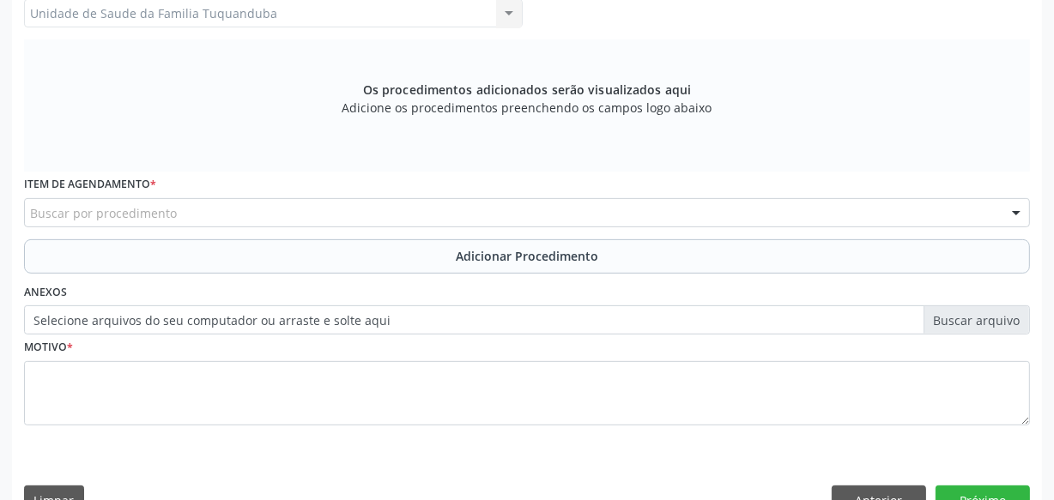
scroll to position [493, 0]
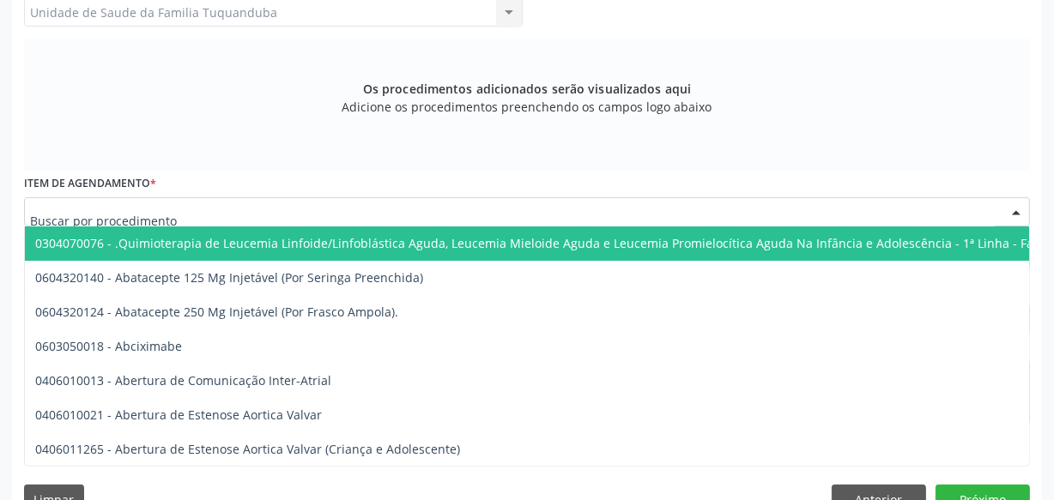
click at [257, 216] on div at bounding box center [527, 211] width 1006 height 29
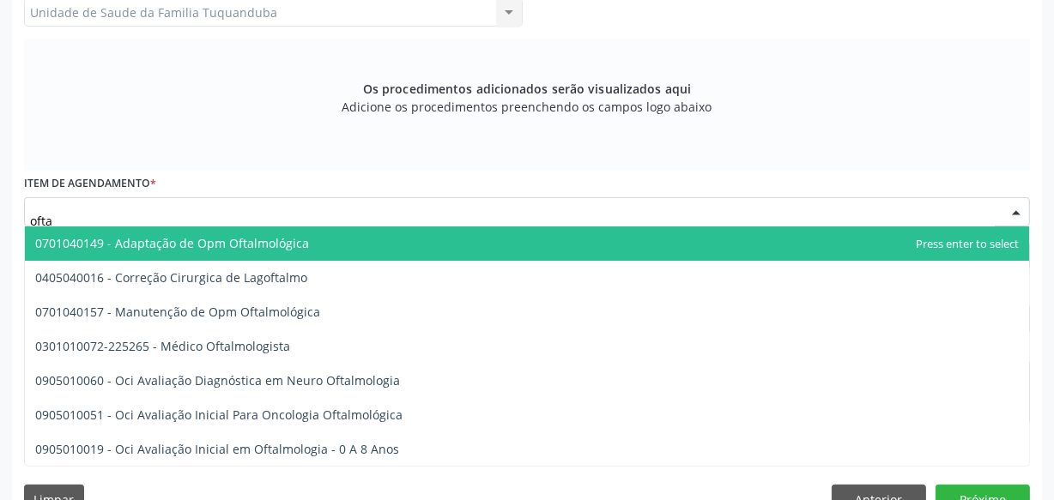
type input "oftal"
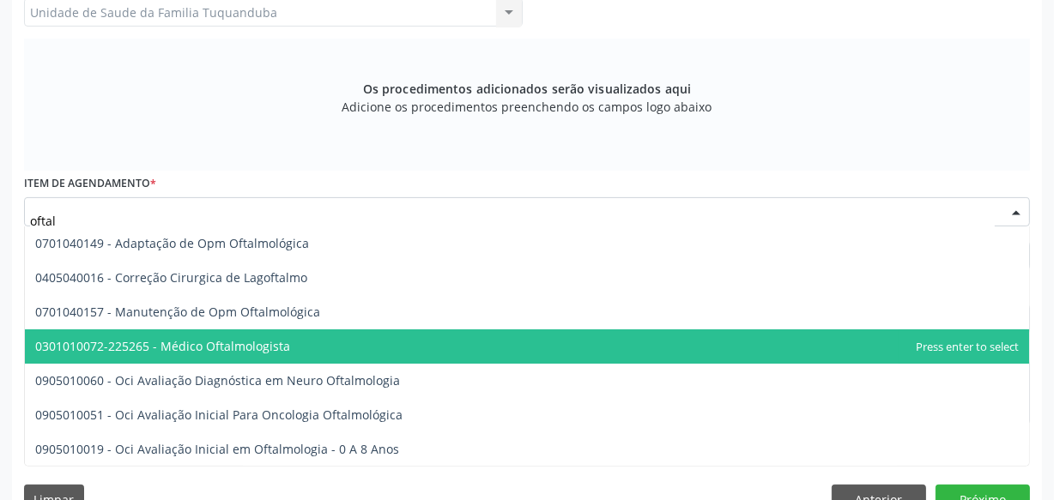
click at [220, 343] on span "0301010072-225265 - Médico Oftalmologista" at bounding box center [162, 346] width 255 height 16
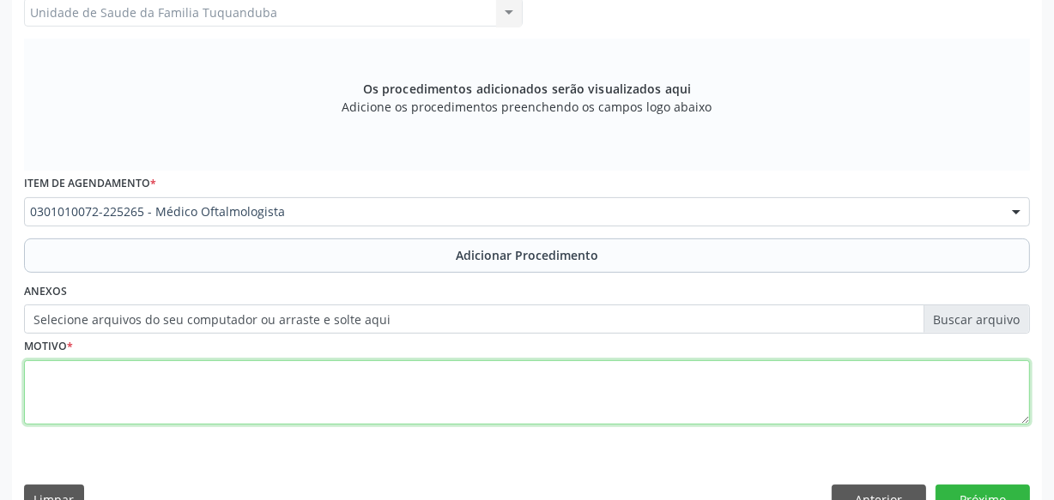
click at [220, 376] on textarea at bounding box center [527, 393] width 1006 height 65
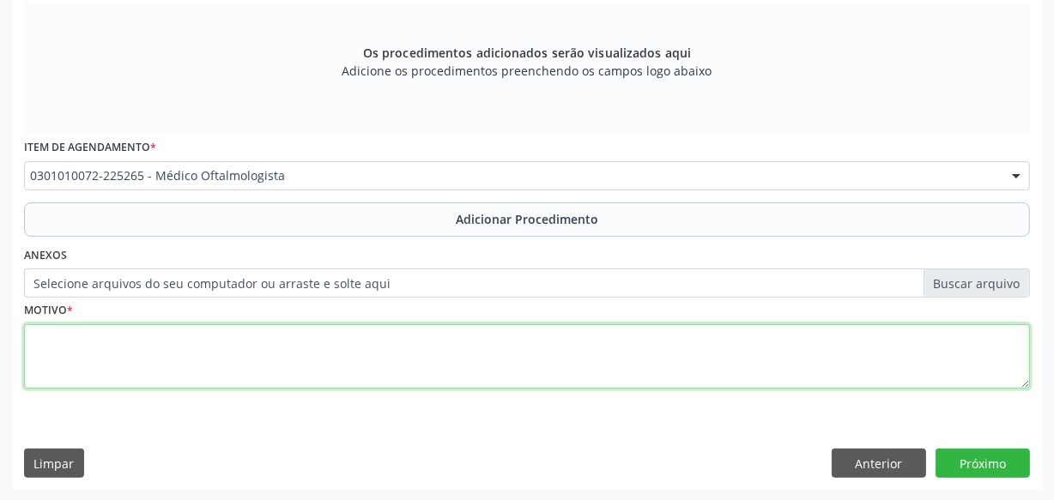
scroll to position [530, 0]
type textarea "CID - H04.2: Epífora."
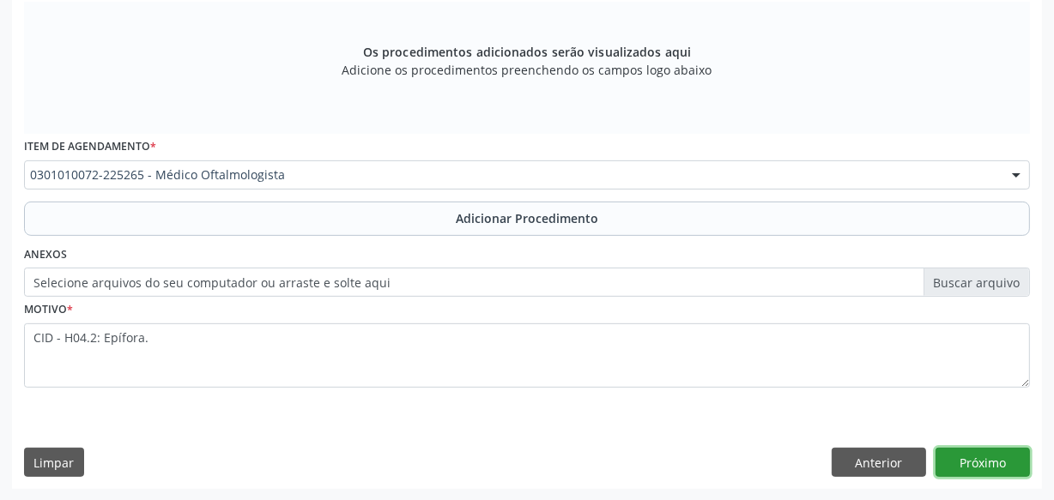
click at [967, 466] on button "Próximo" at bounding box center [983, 462] width 94 height 29
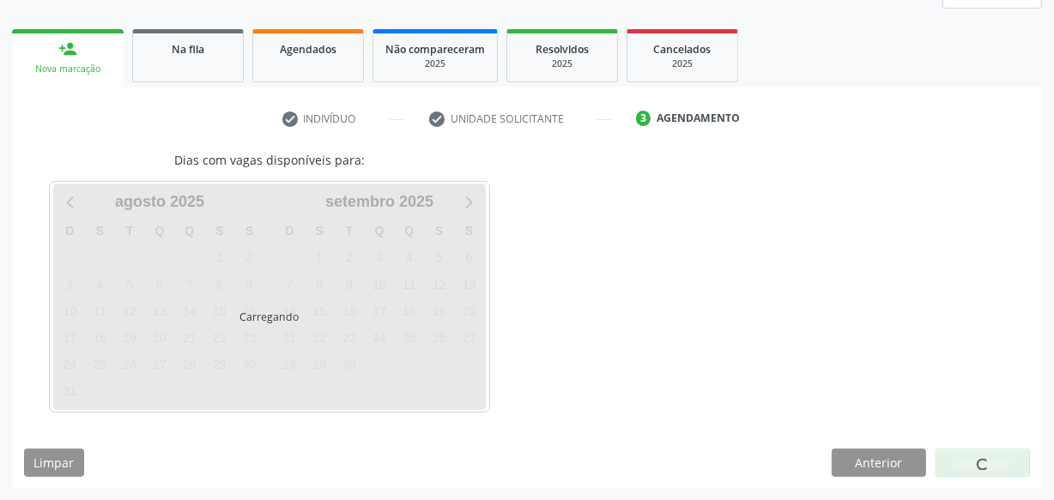
scroll to position [301, 0]
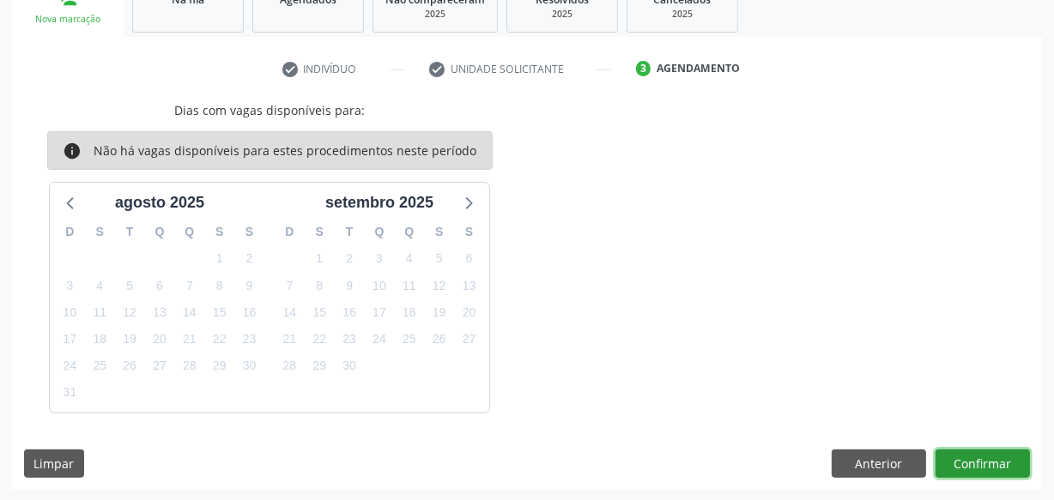
click at [967, 466] on button "Confirmar" at bounding box center [983, 464] width 94 height 29
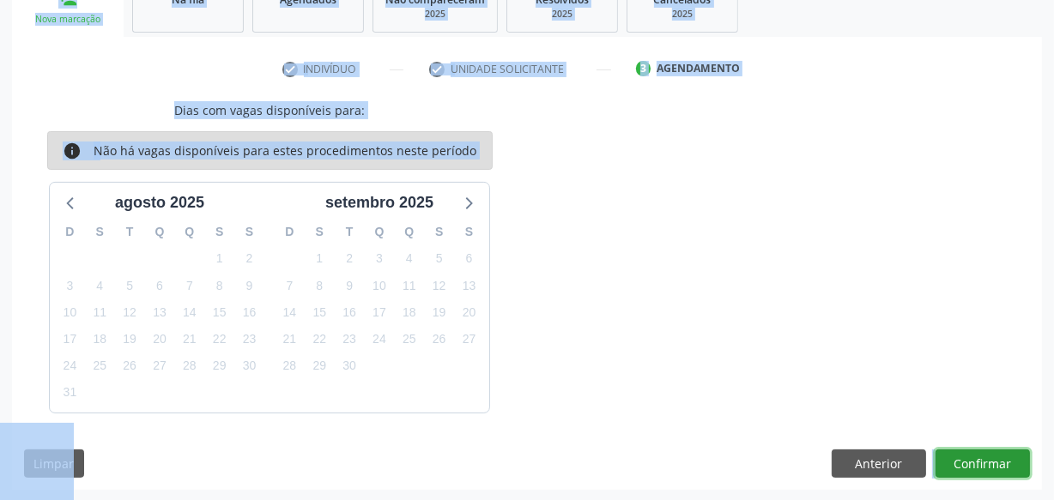
click at [967, 466] on button "Confirmar" at bounding box center [983, 464] width 94 height 29
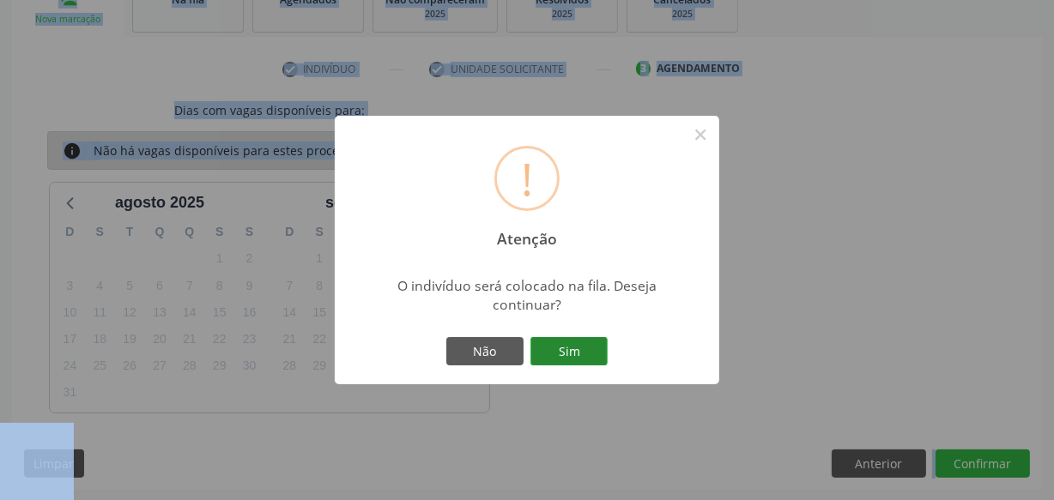
click at [585, 344] on button "Sim" at bounding box center [569, 351] width 77 height 29
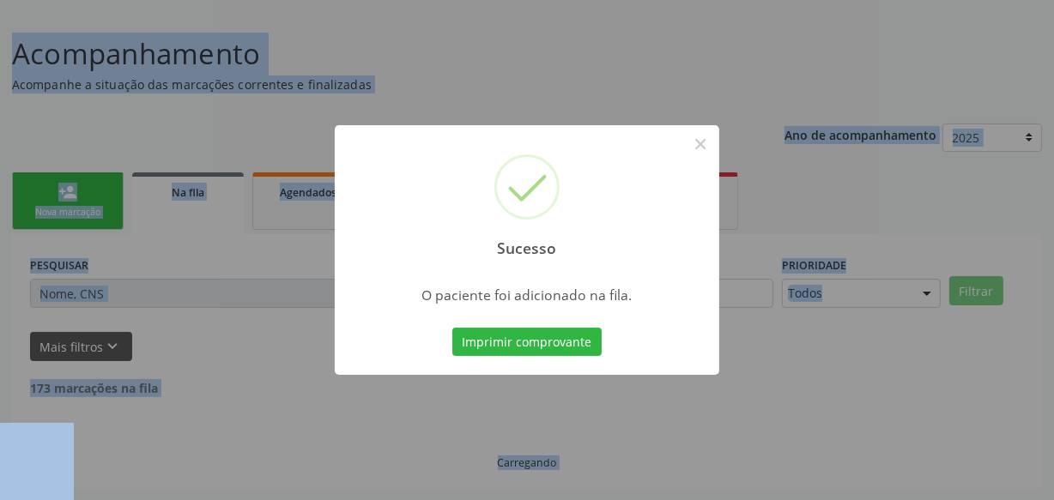
scroll to position [89, 0]
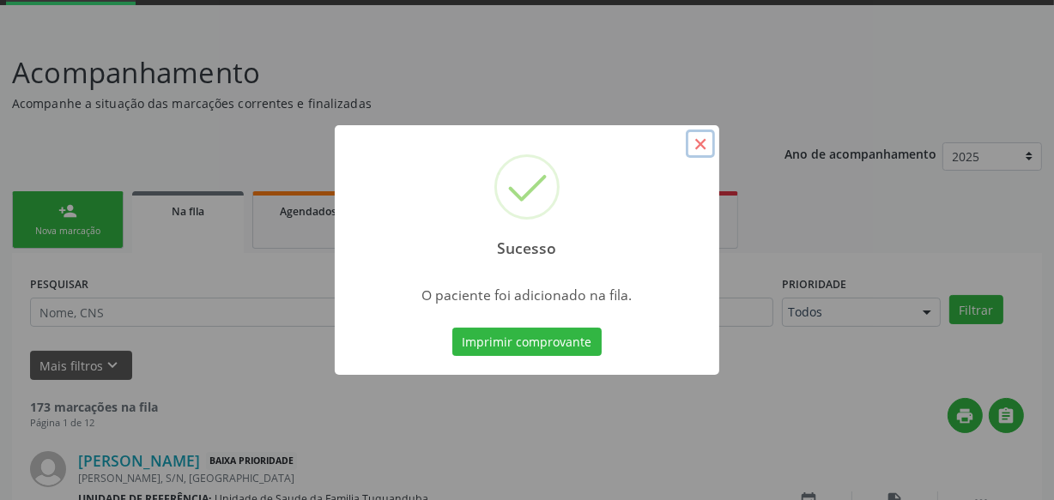
click at [707, 147] on button "×" at bounding box center [700, 144] width 29 height 29
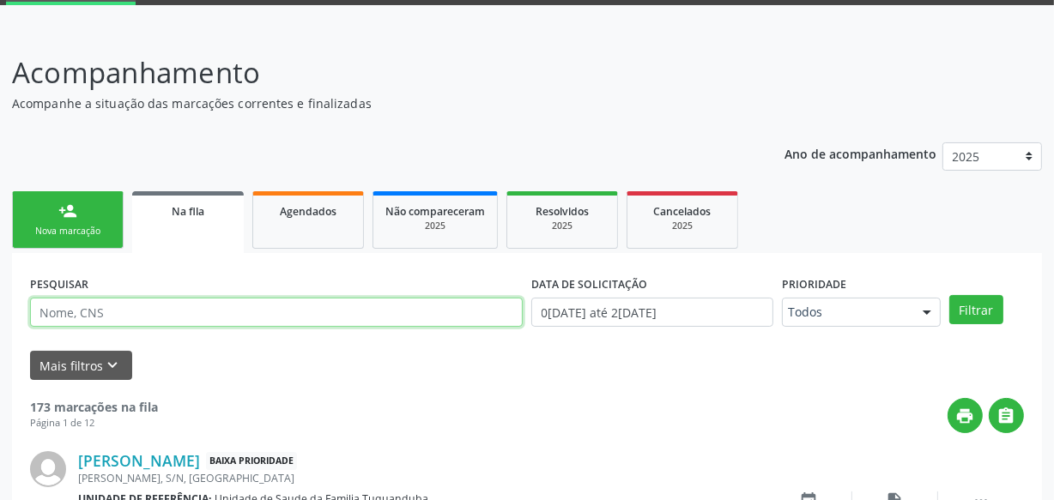
click at [189, 302] on input "text" at bounding box center [276, 312] width 493 height 29
paste input "702902506378173"
type input "702902506378173"
click at [949, 295] on button "Filtrar" at bounding box center [976, 309] width 54 height 29
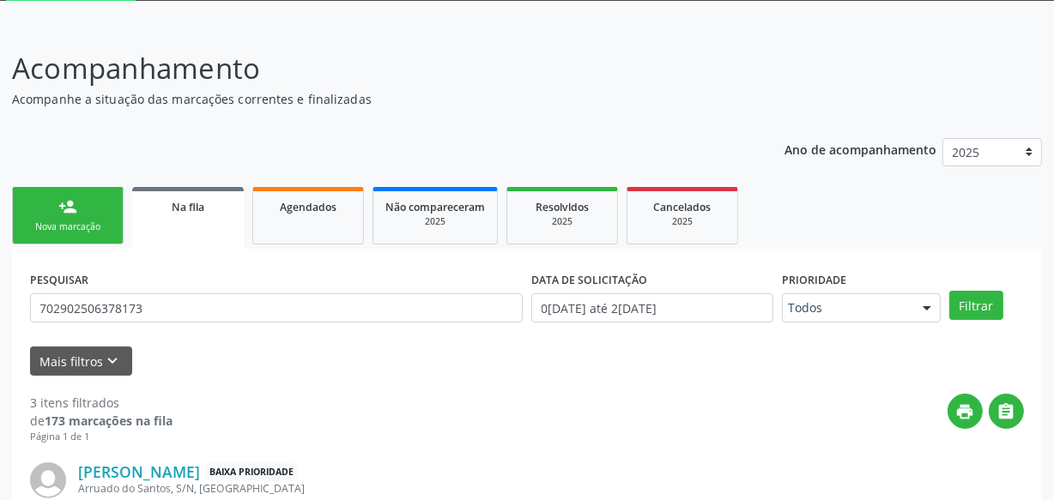
scroll to position [0, 0]
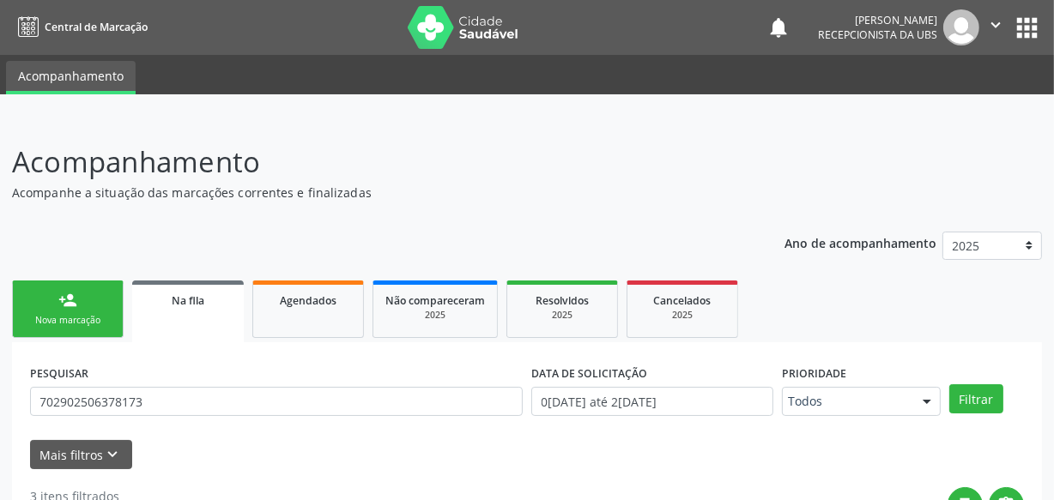
click at [79, 304] on link "person_add Nova marcação" at bounding box center [68, 310] width 112 height 58
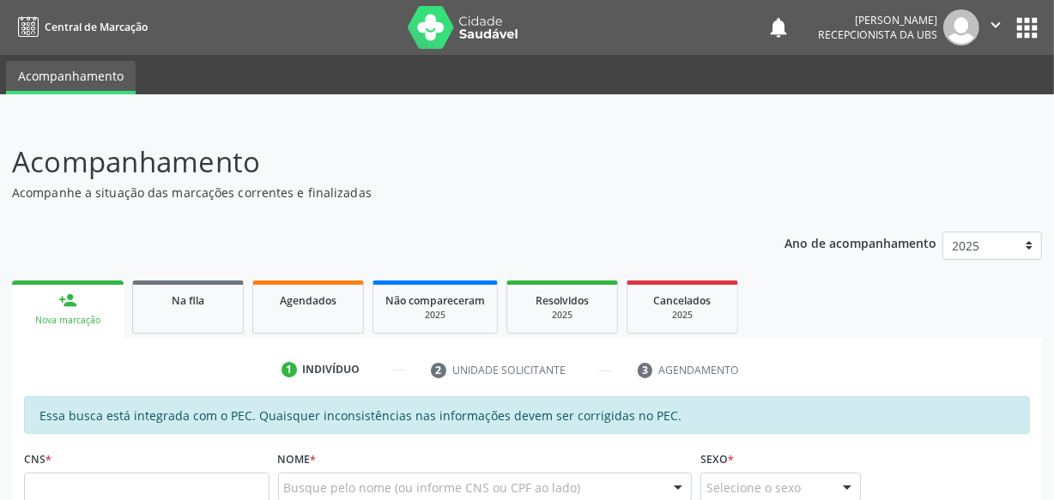
click at [79, 304] on link "person_add Nova marcação" at bounding box center [68, 310] width 112 height 58
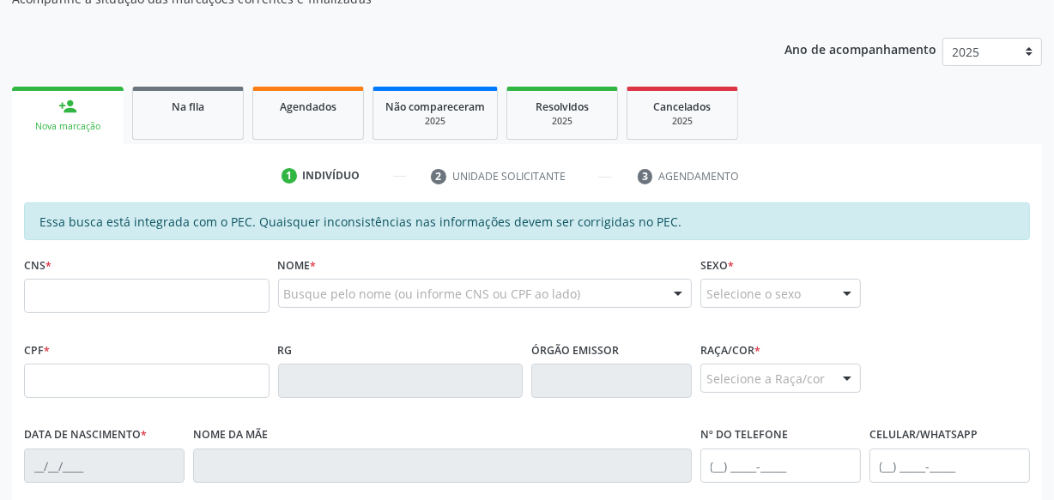
scroll to position [199, 0]
